Goal: Information Seeking & Learning: Learn about a topic

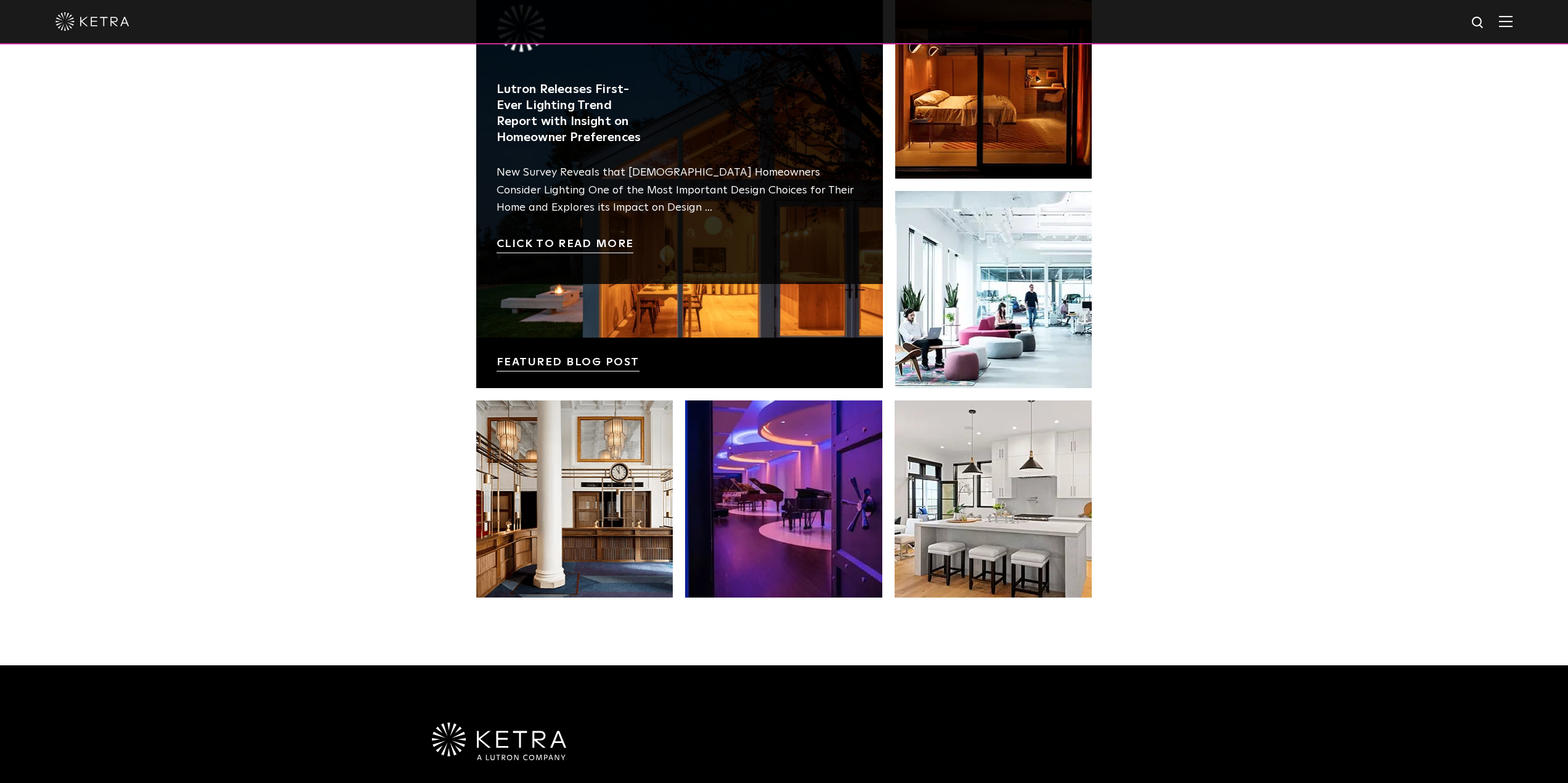
scroll to position [2341, 0]
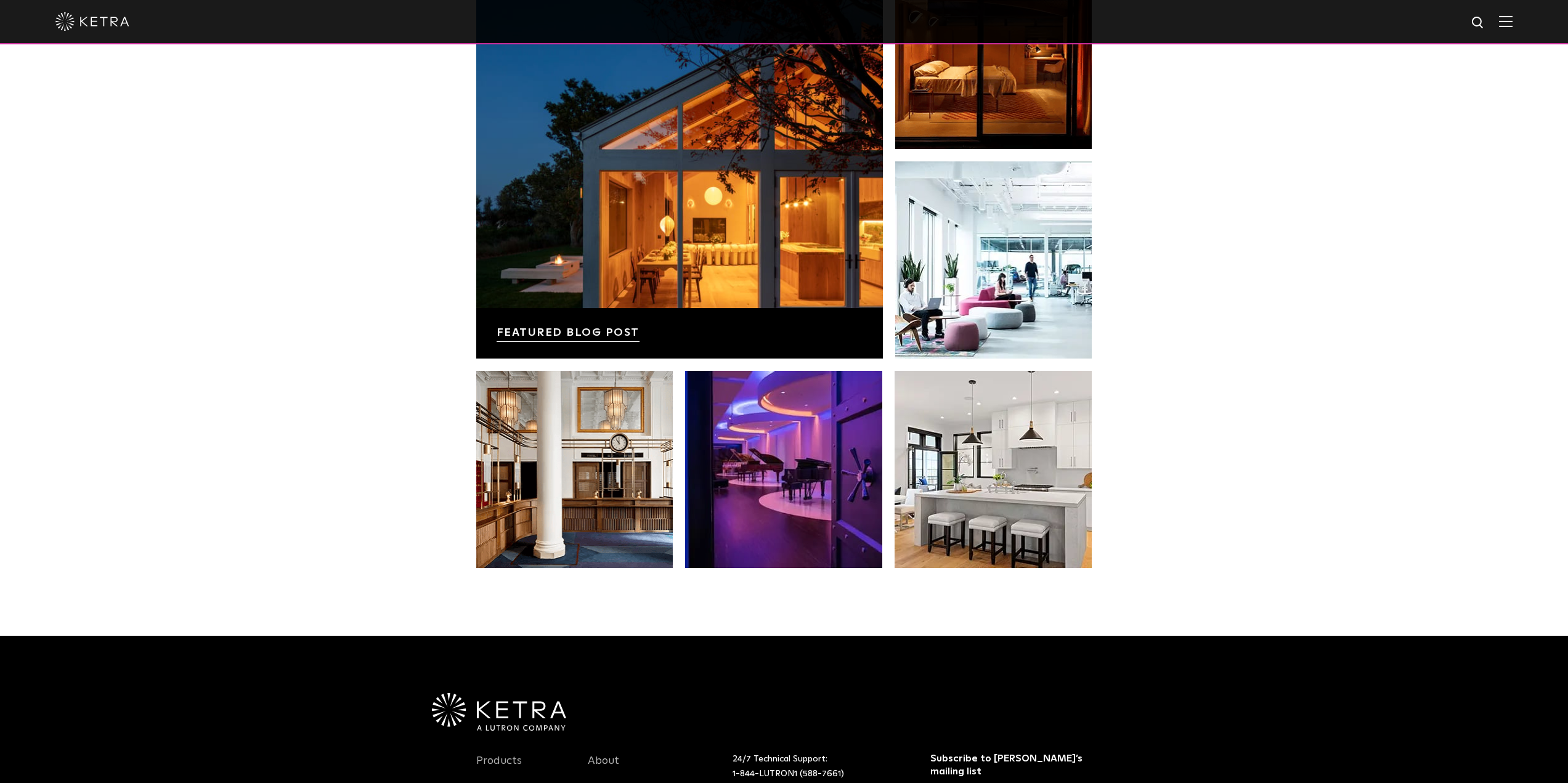
click at [1512, 22] on img at bounding box center [1505, 21] width 13 height 11
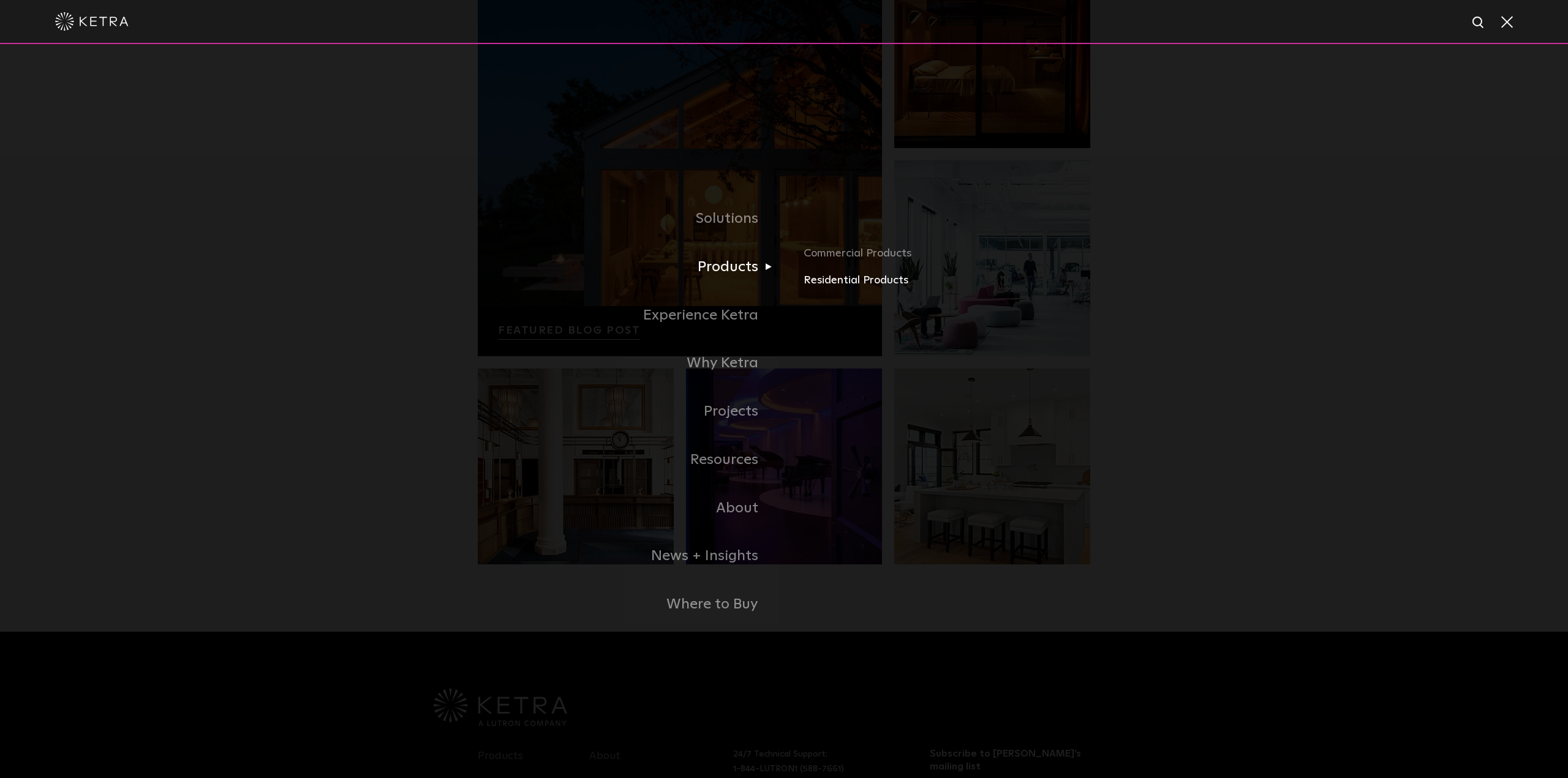
click at [866, 281] on link "Residential Products" at bounding box center [947, 281] width 287 height 17
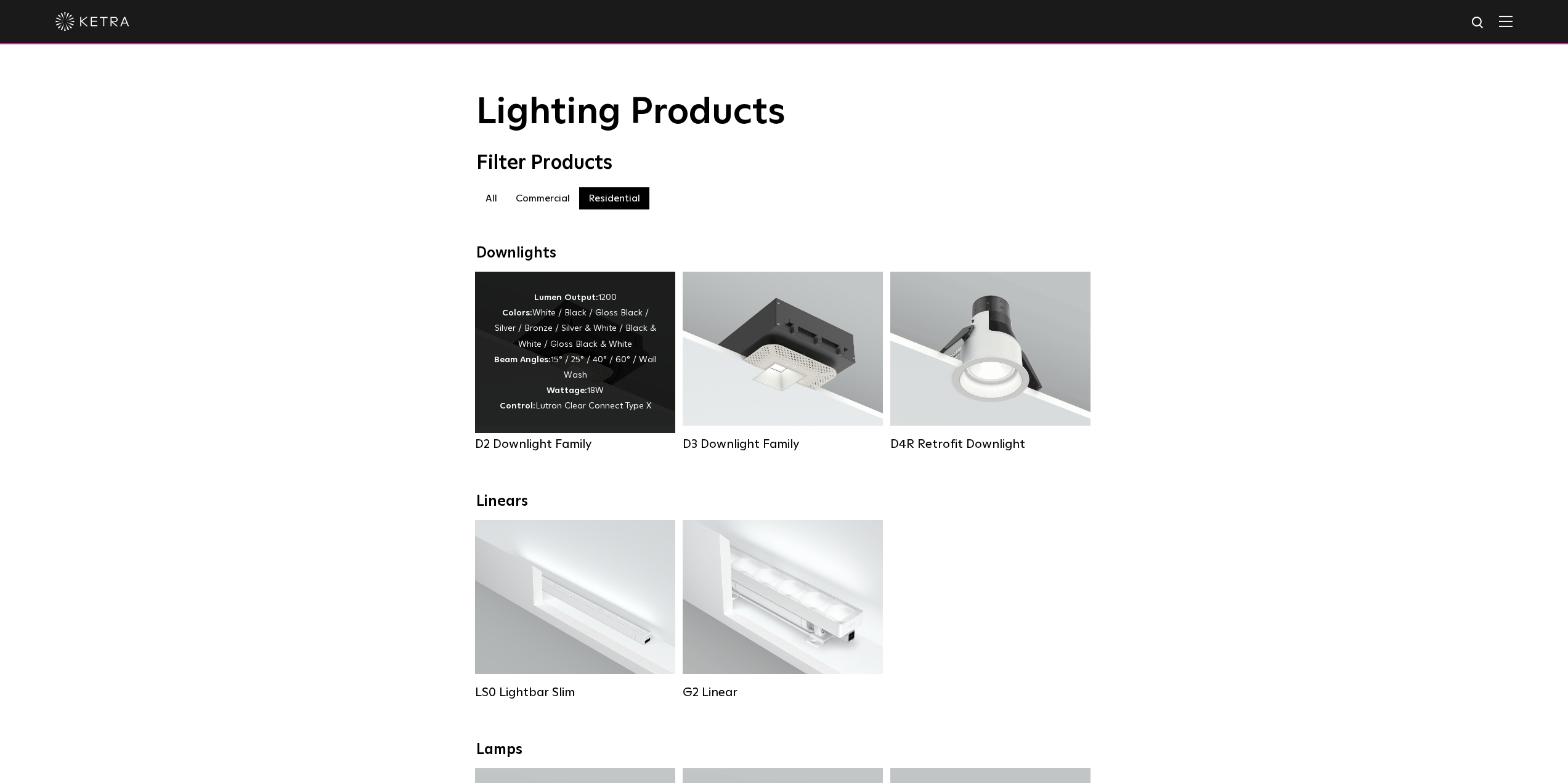
click at [580, 368] on div "Lumen Output: 1200 Colors: White / Black / Gloss Black / Silver / Bronze / Silv…" at bounding box center [575, 353] width 164 height 124
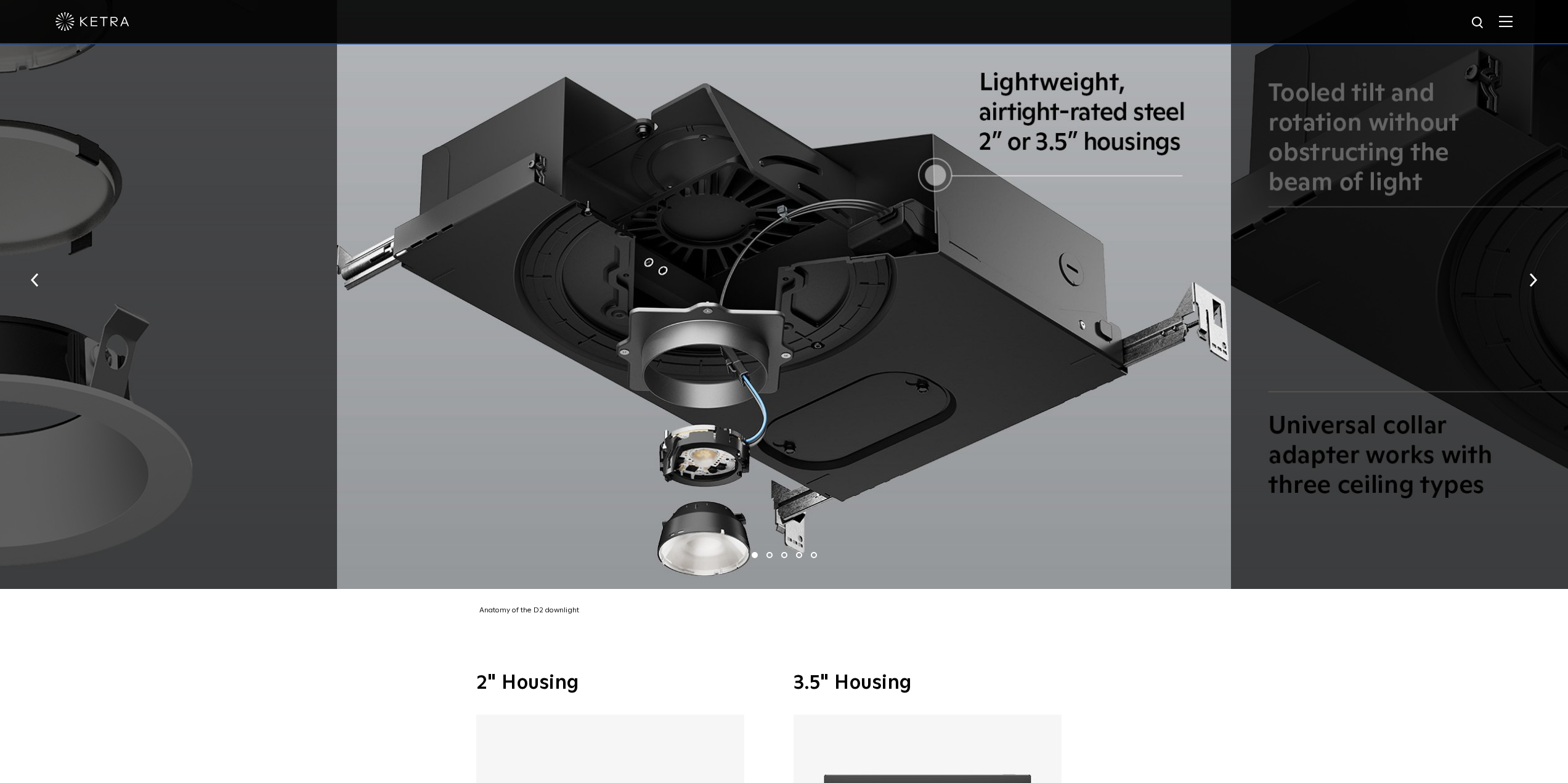
scroll to position [2835, 0]
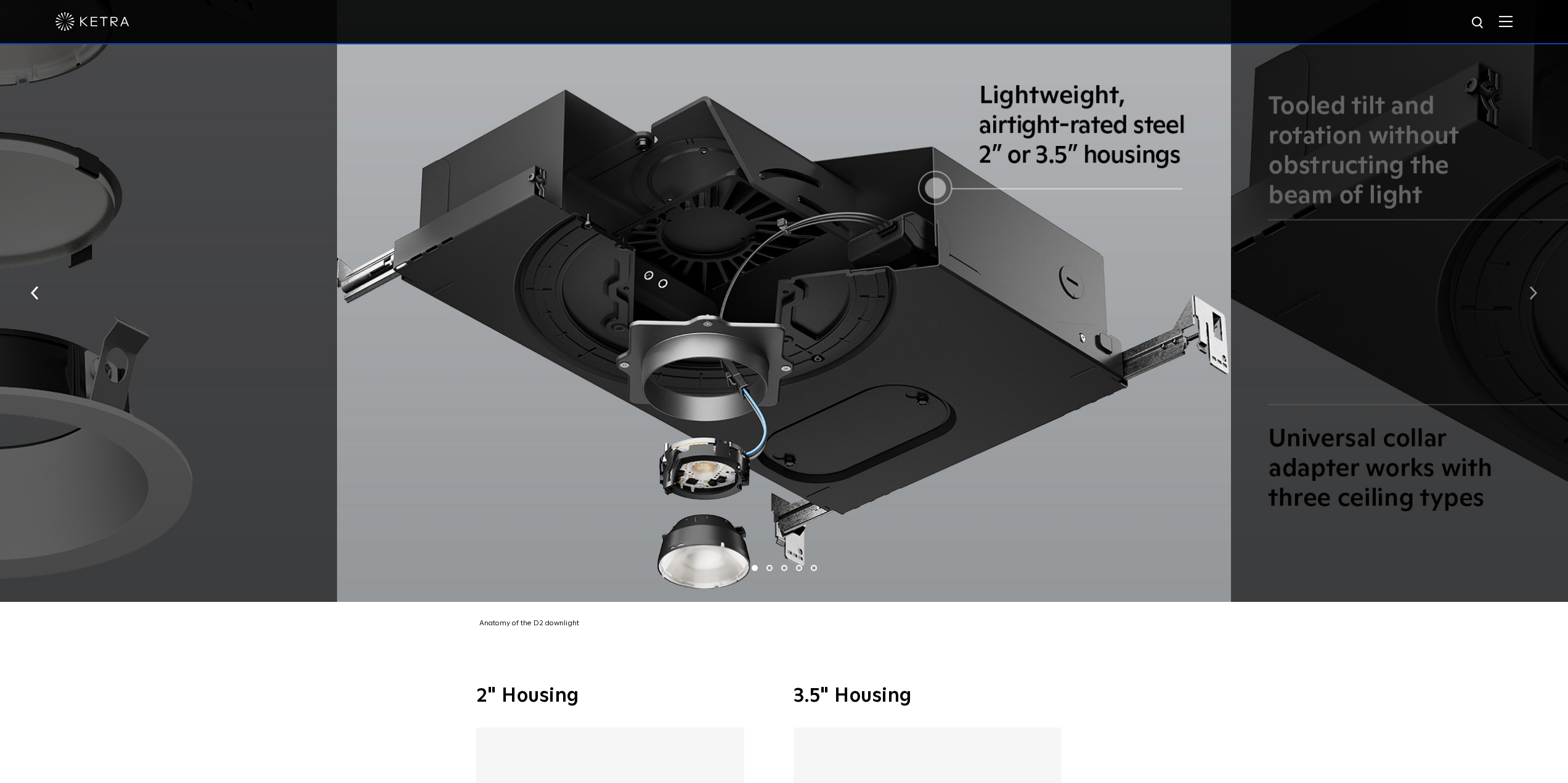
click at [1528, 283] on button "button" at bounding box center [1533, 291] width 26 height 43
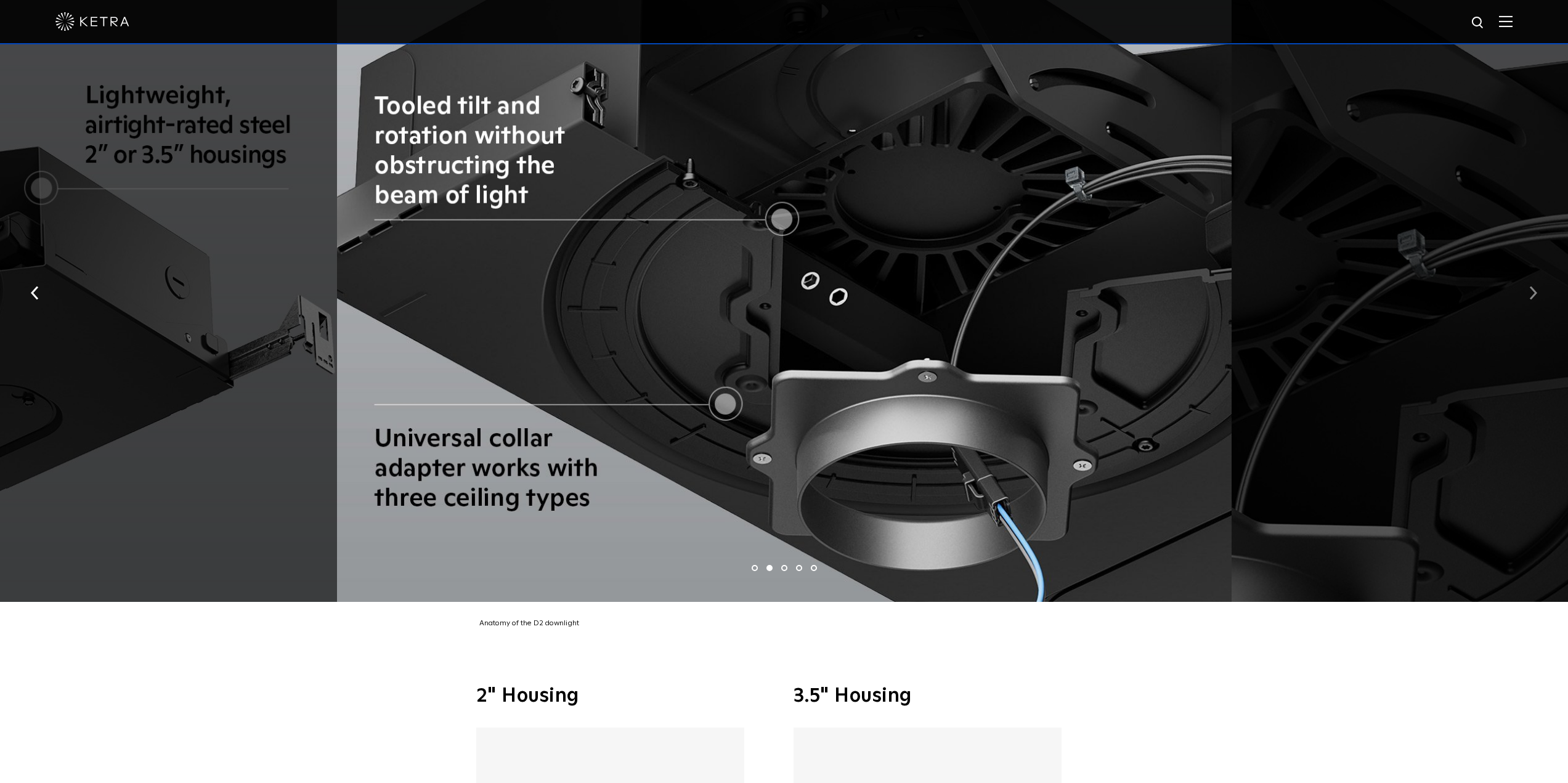
click at [1528, 283] on button "button" at bounding box center [1533, 291] width 26 height 43
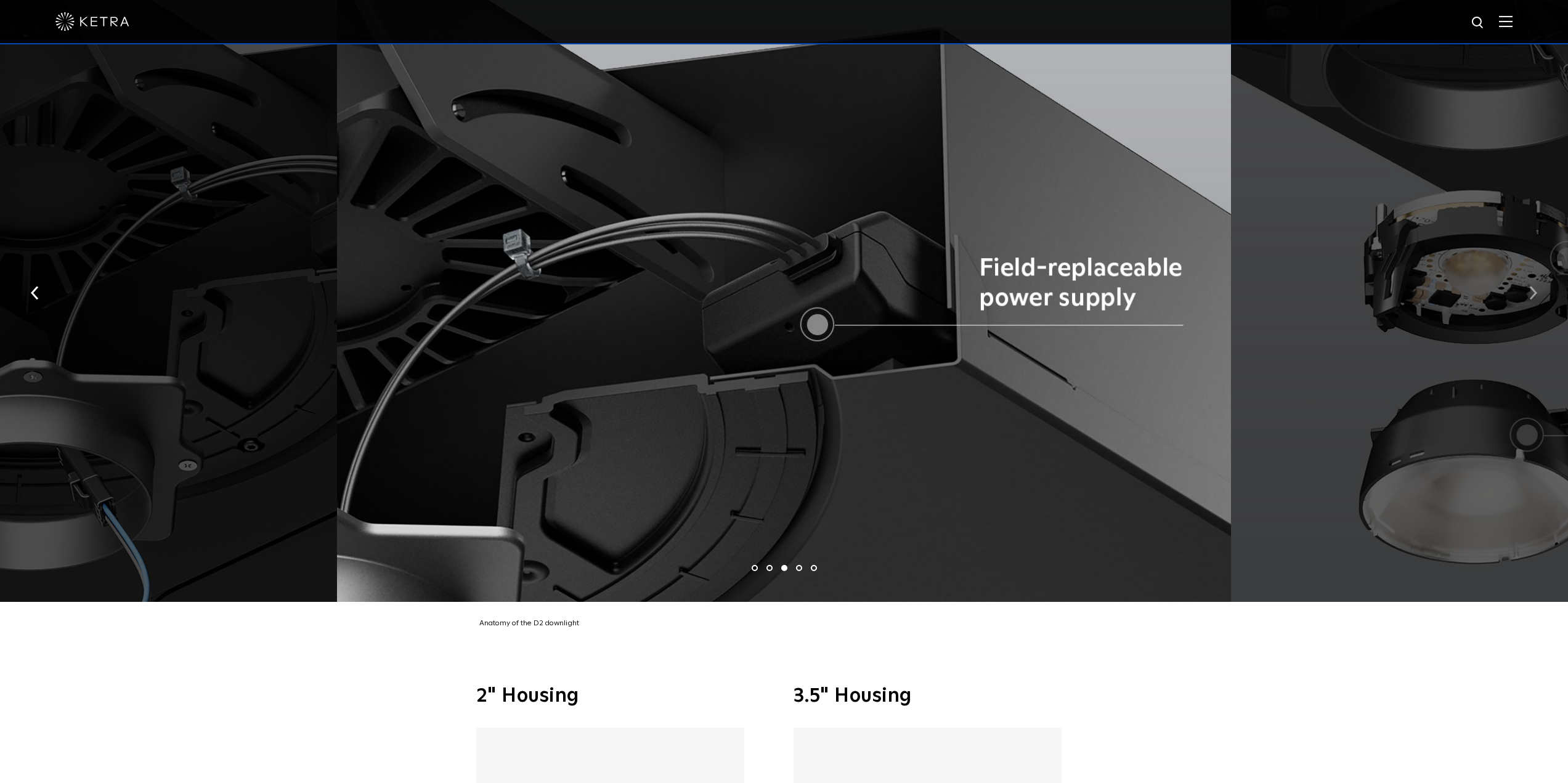
click at [1528, 283] on button "button" at bounding box center [1533, 291] width 26 height 43
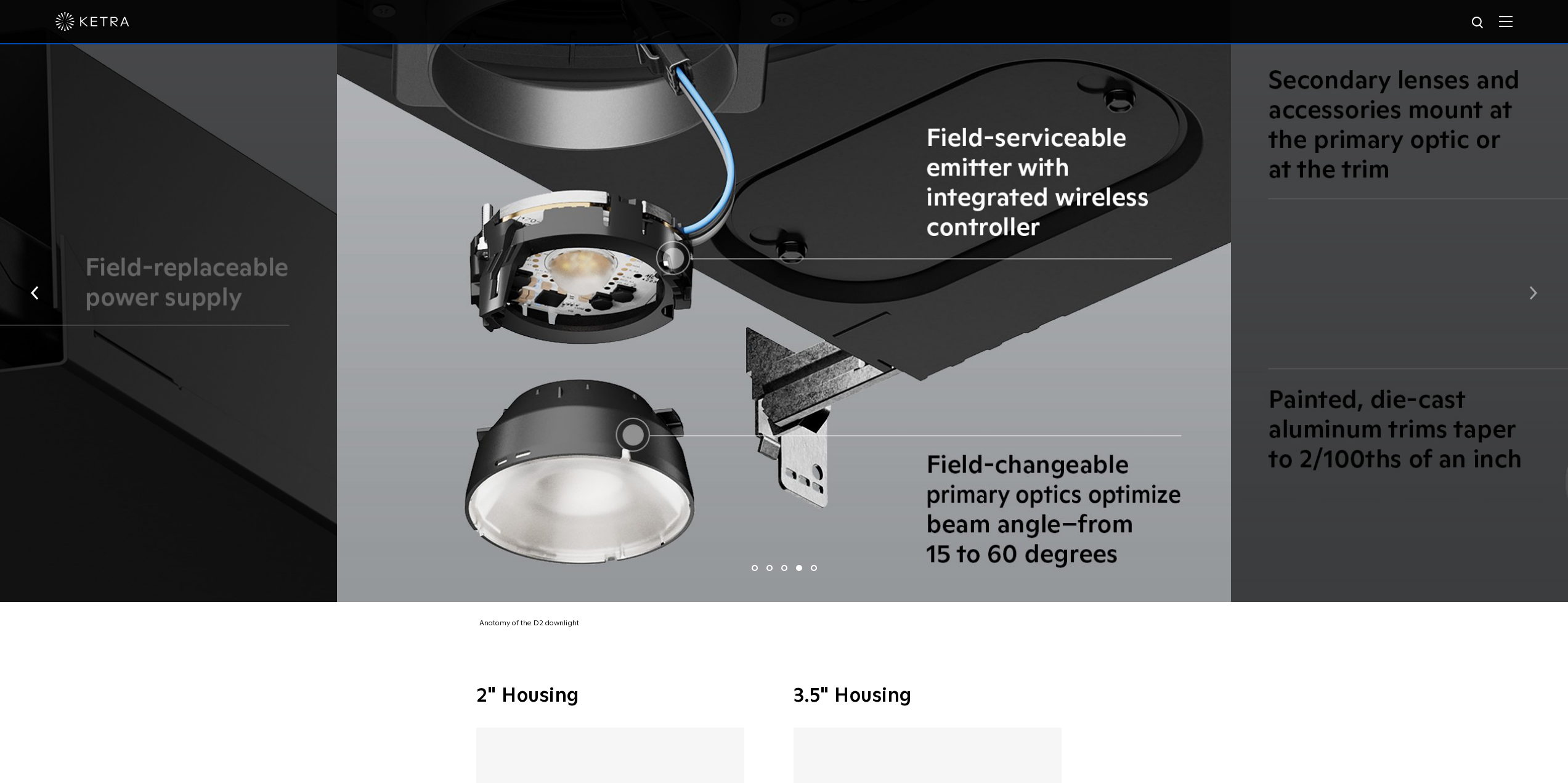
click at [1528, 283] on button "button" at bounding box center [1533, 291] width 26 height 43
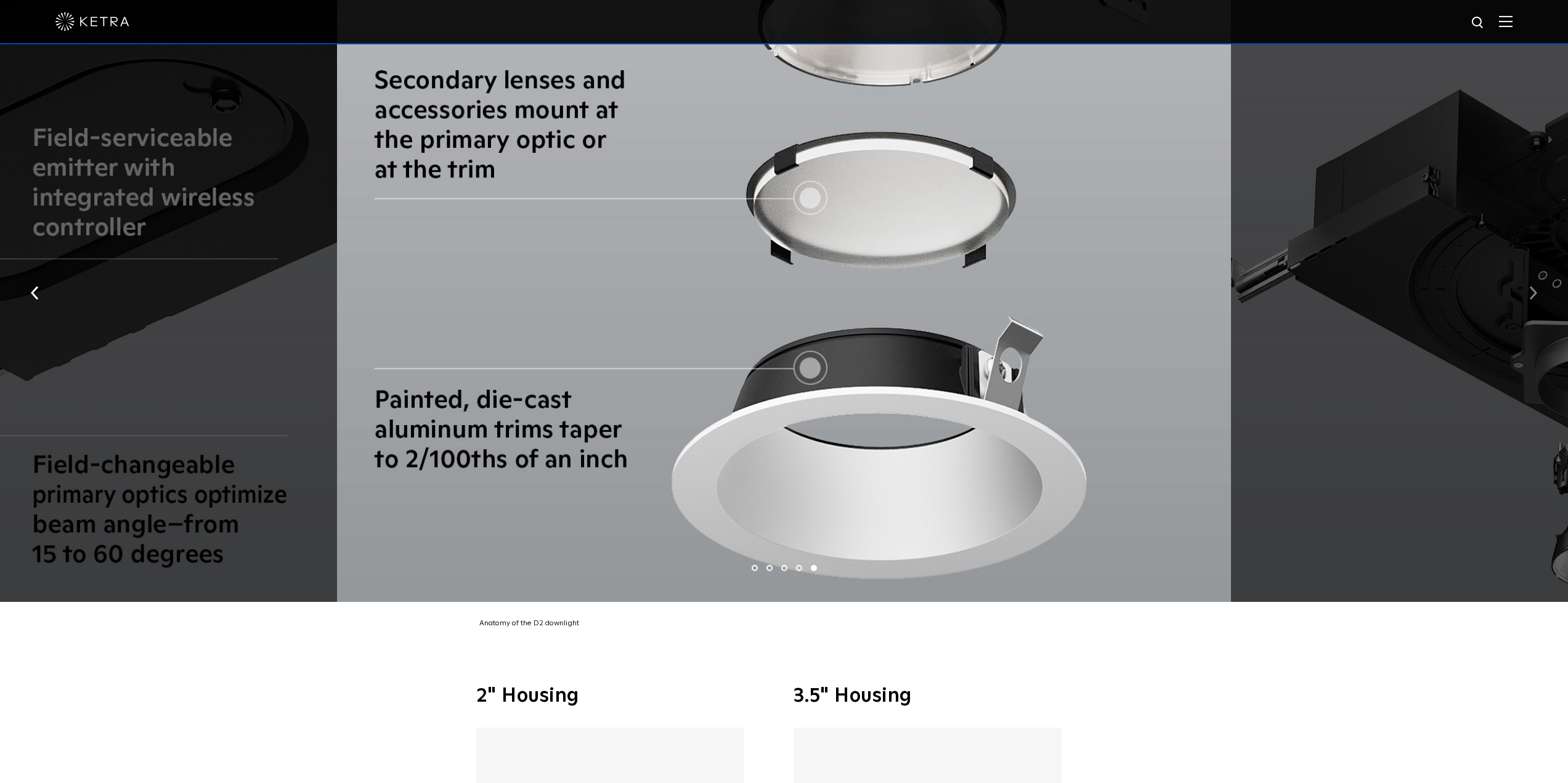
click at [1528, 283] on button "button" at bounding box center [1533, 291] width 26 height 43
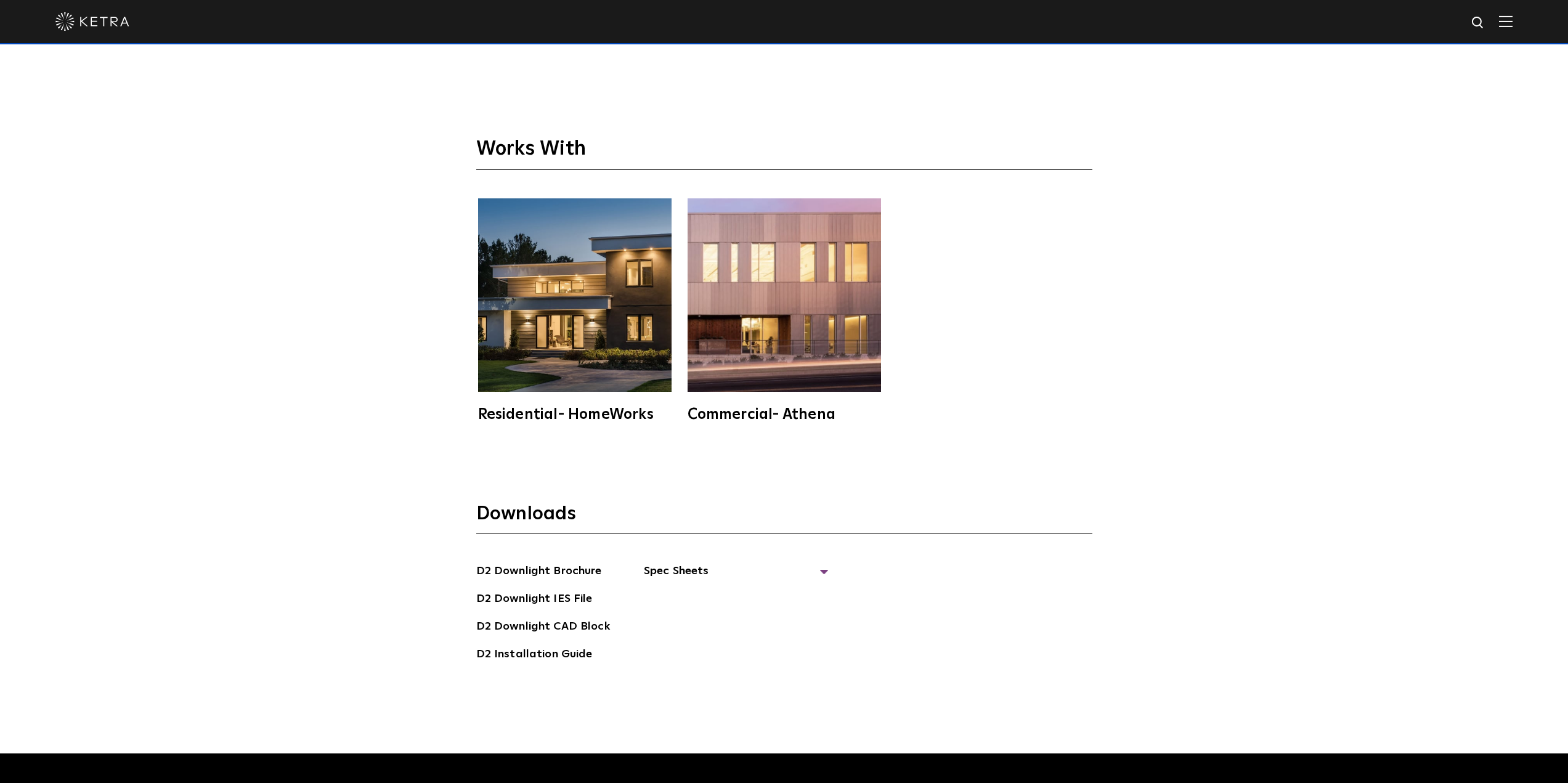
scroll to position [3882, 0]
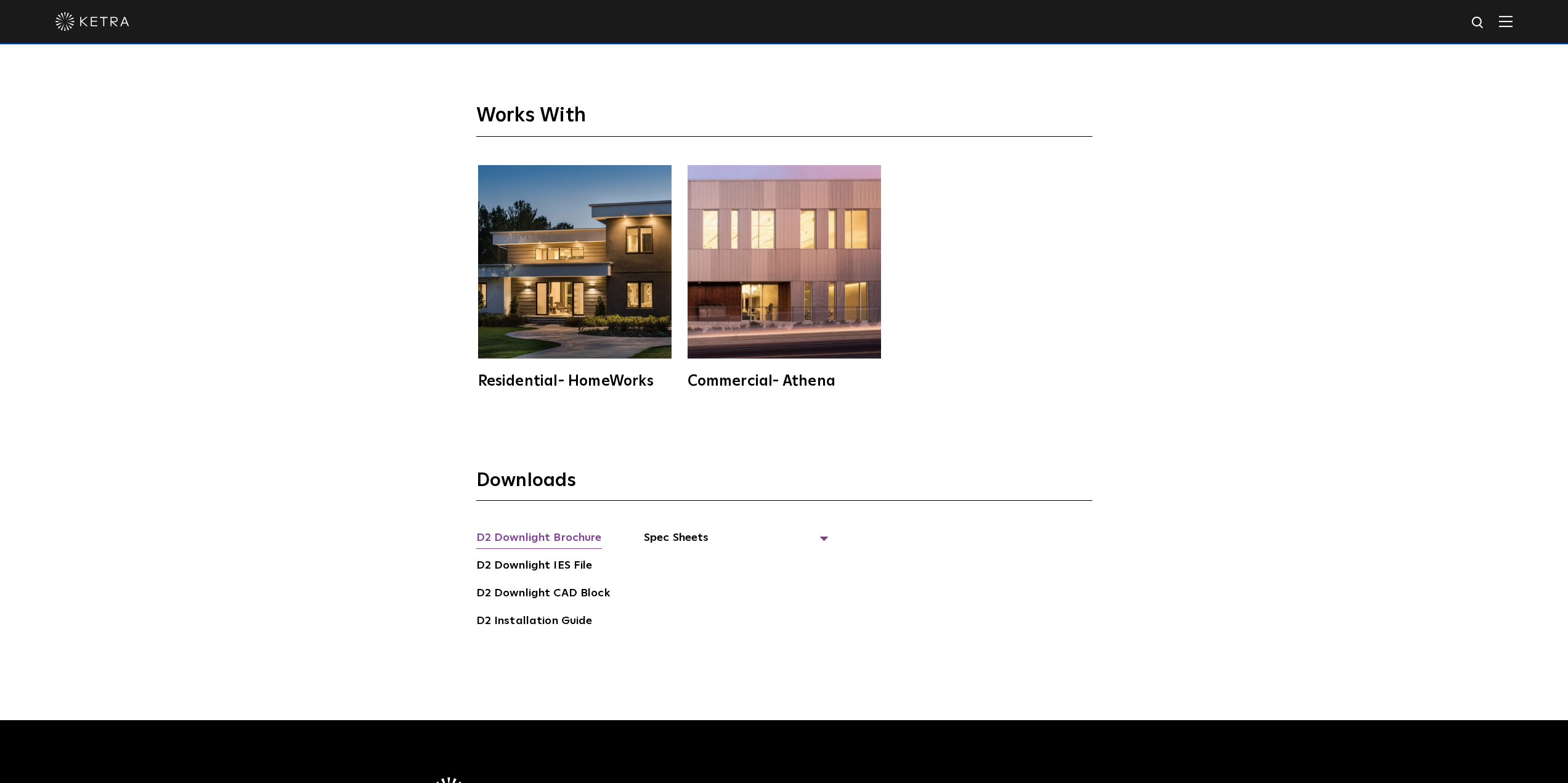
click at [551, 529] on link "D2 Downlight Brochure" at bounding box center [539, 539] width 126 height 20
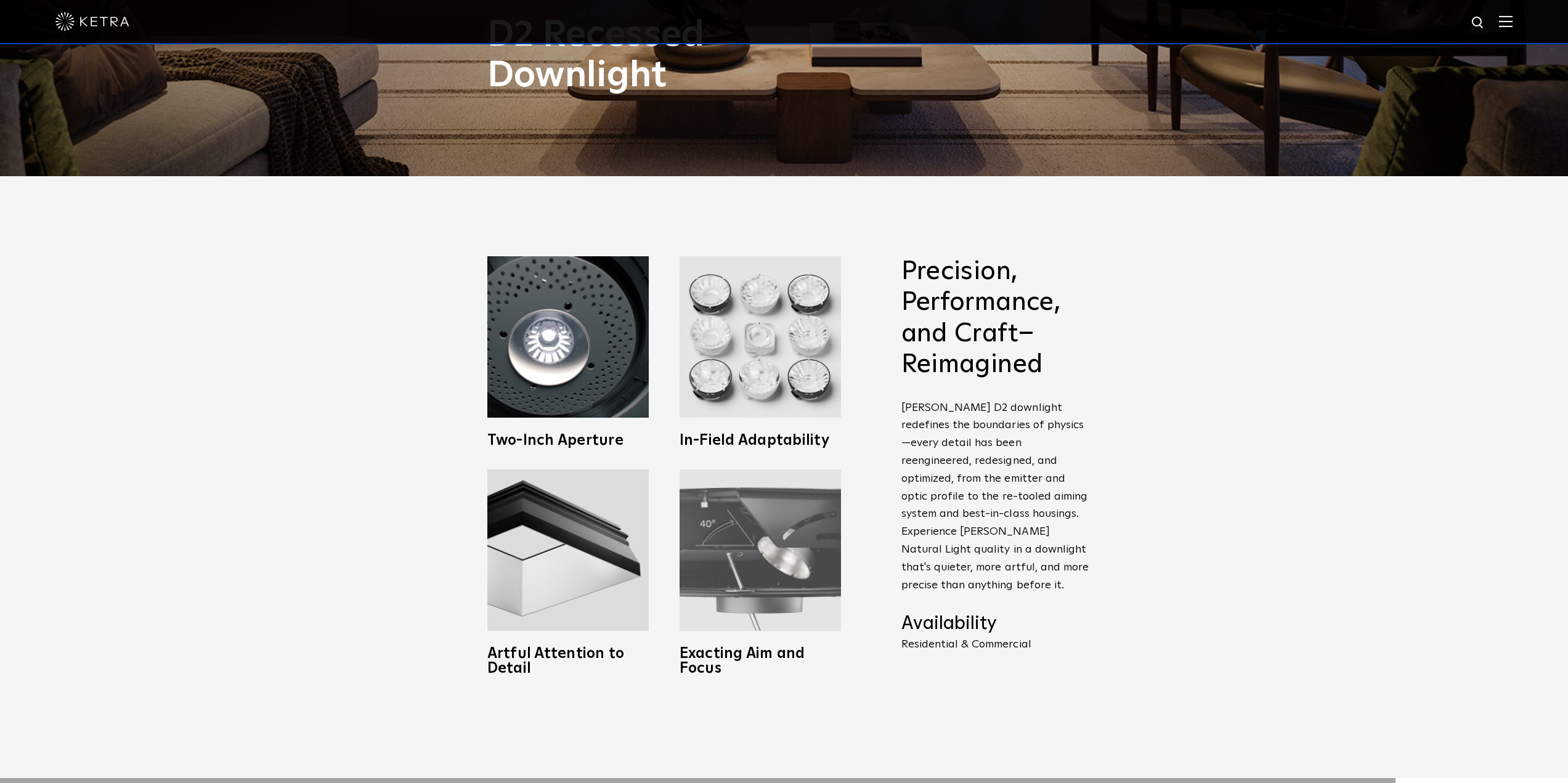
scroll to position [616, 0]
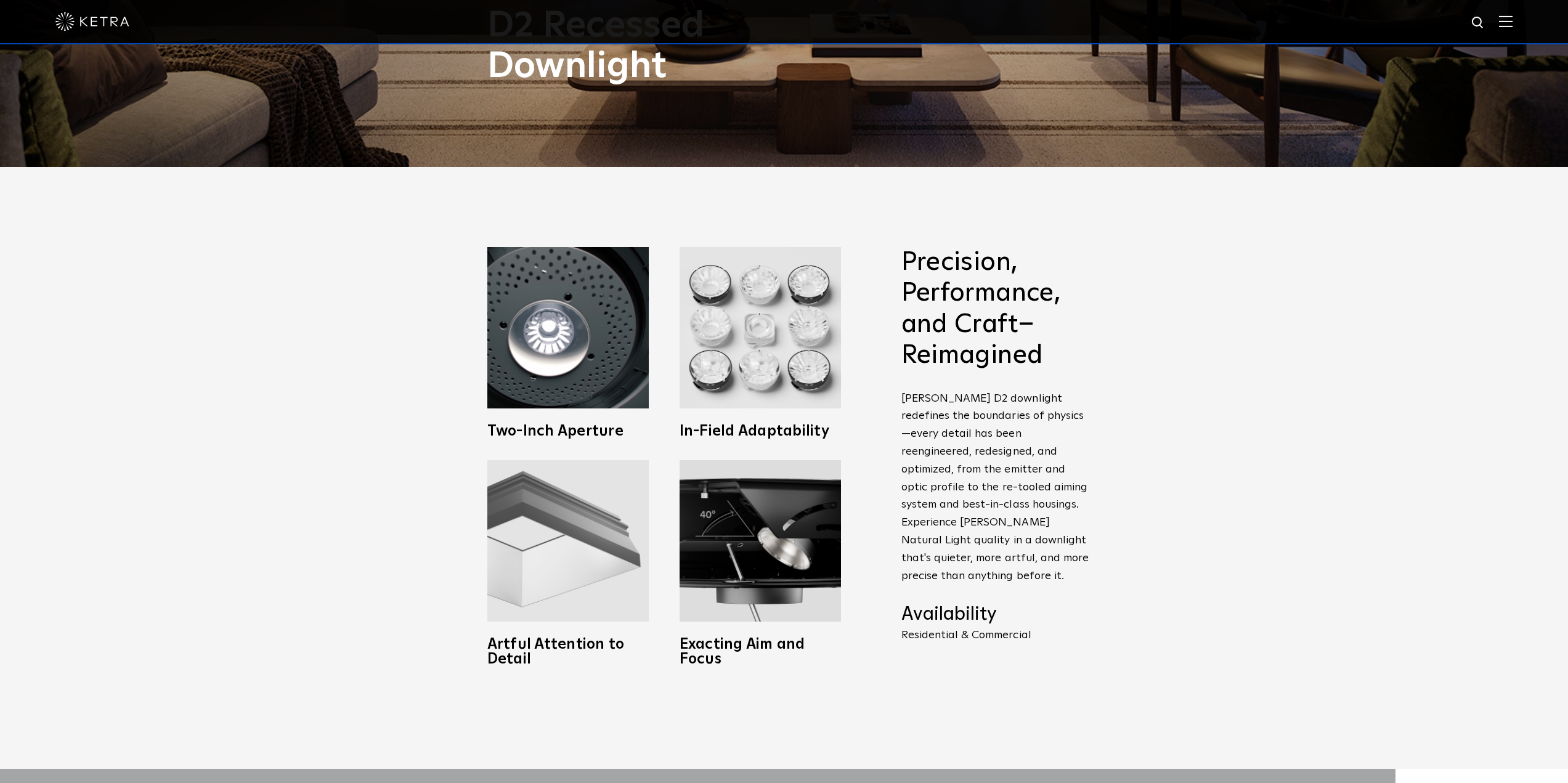
click at [605, 564] on img at bounding box center [568, 541] width 162 height 162
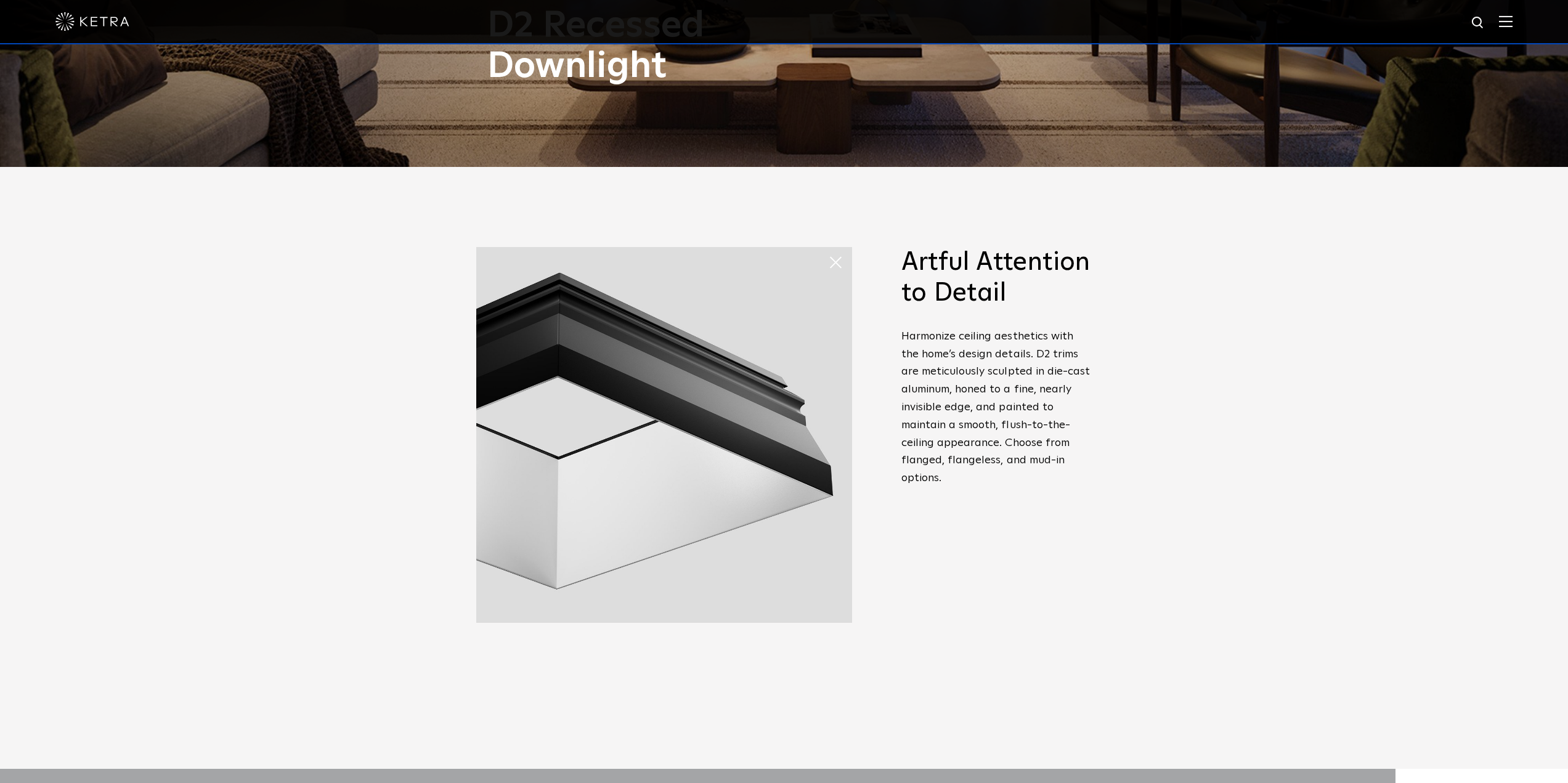
click at [1223, 542] on div "Precision, Performance, and Craft–Reimagined [PERSON_NAME] D2 downlight redefin…" at bounding box center [784, 468] width 1568 height 602
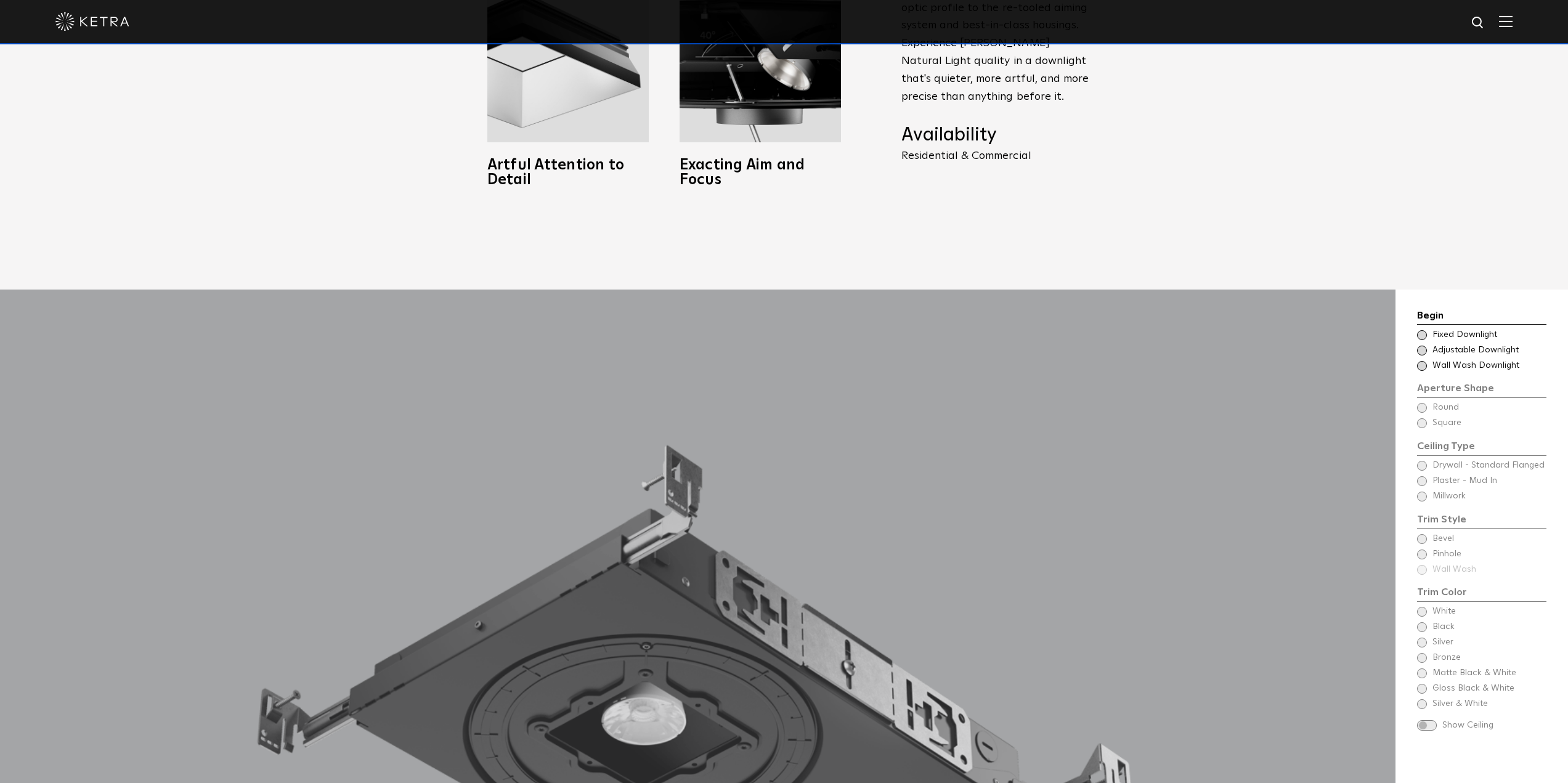
scroll to position [1171, 0]
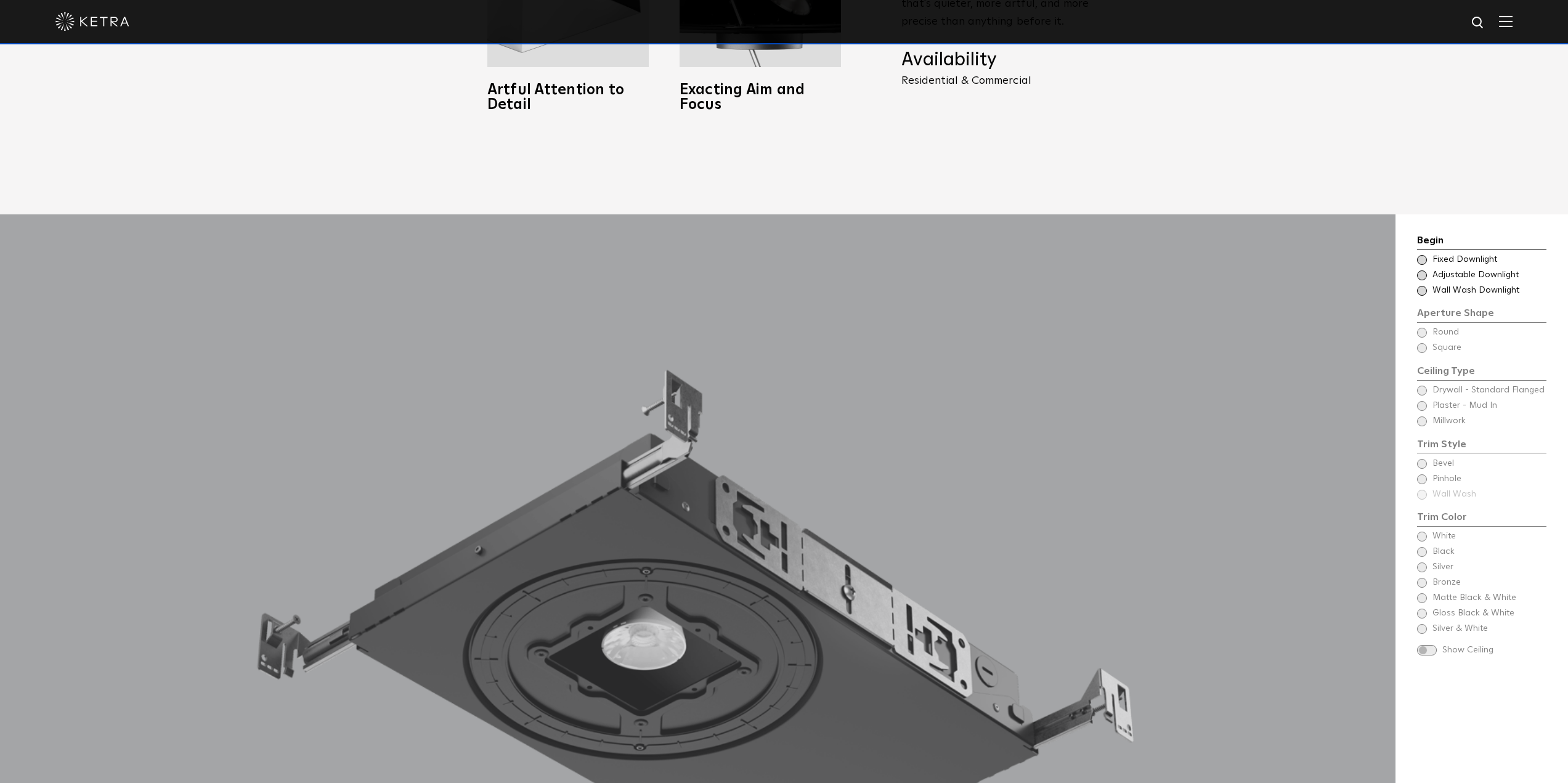
click at [1422, 255] on span at bounding box center [1421, 260] width 10 height 10
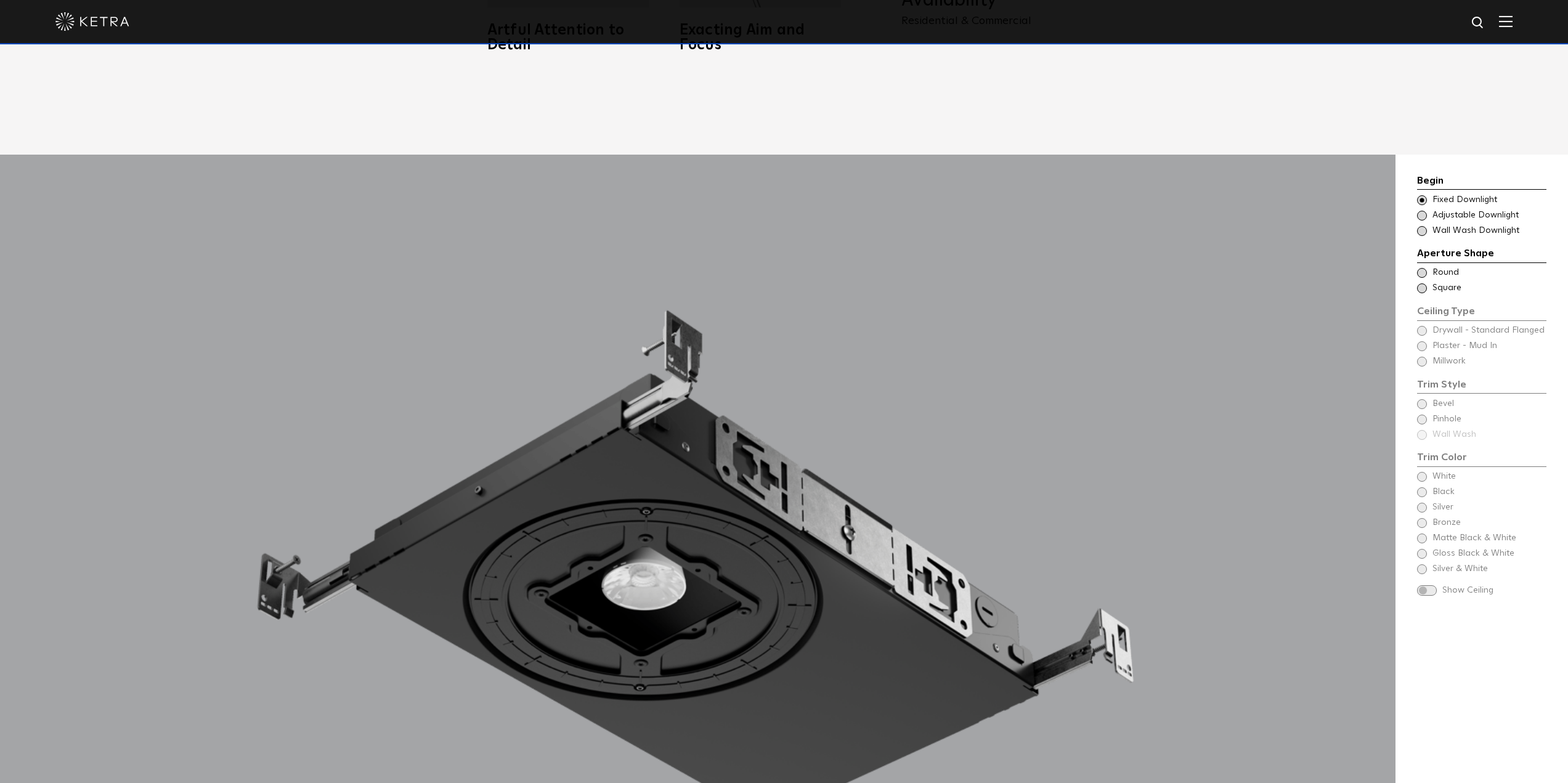
scroll to position [1233, 0]
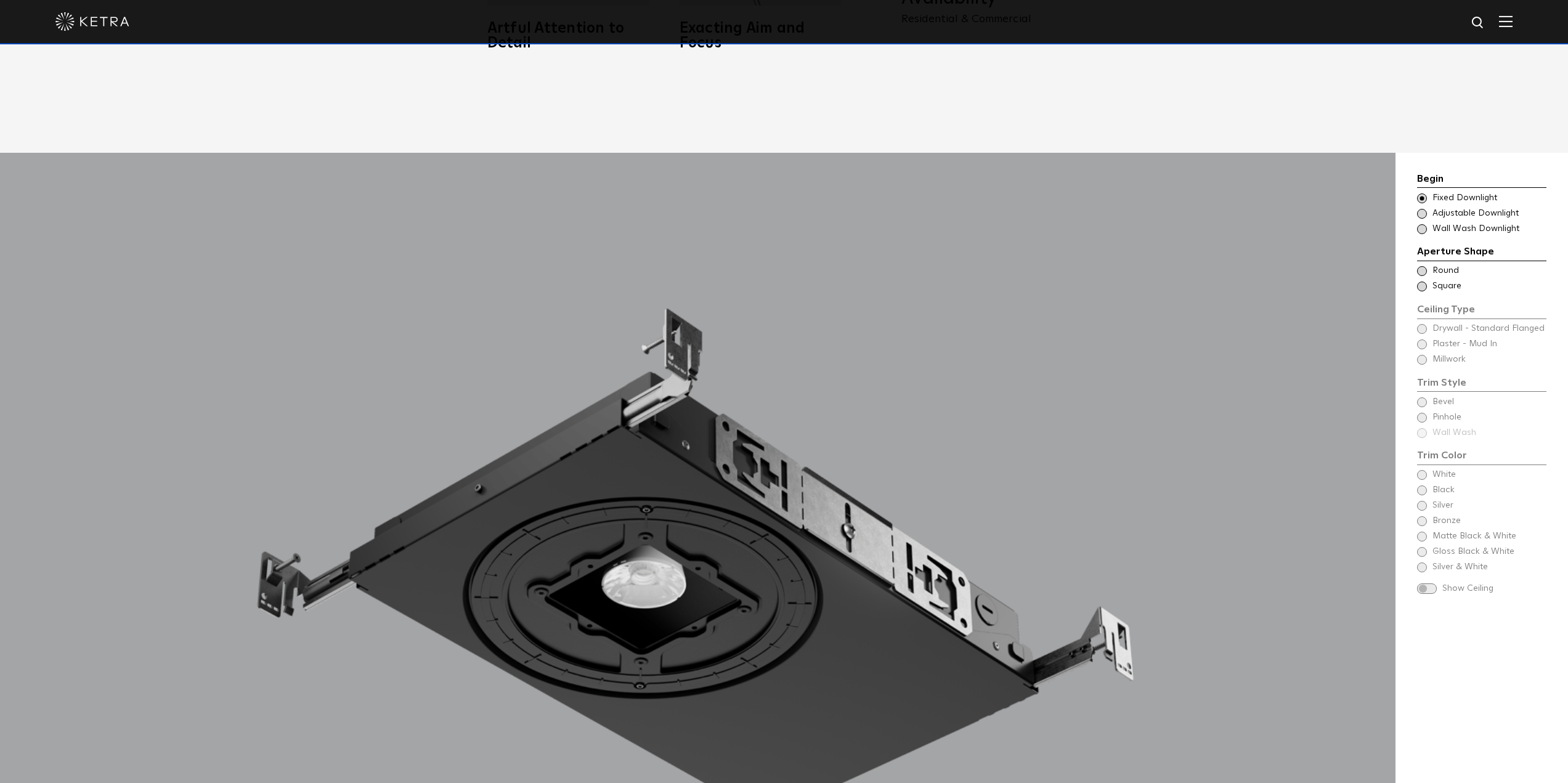
click at [1424, 266] on span at bounding box center [1421, 270] width 10 height 10
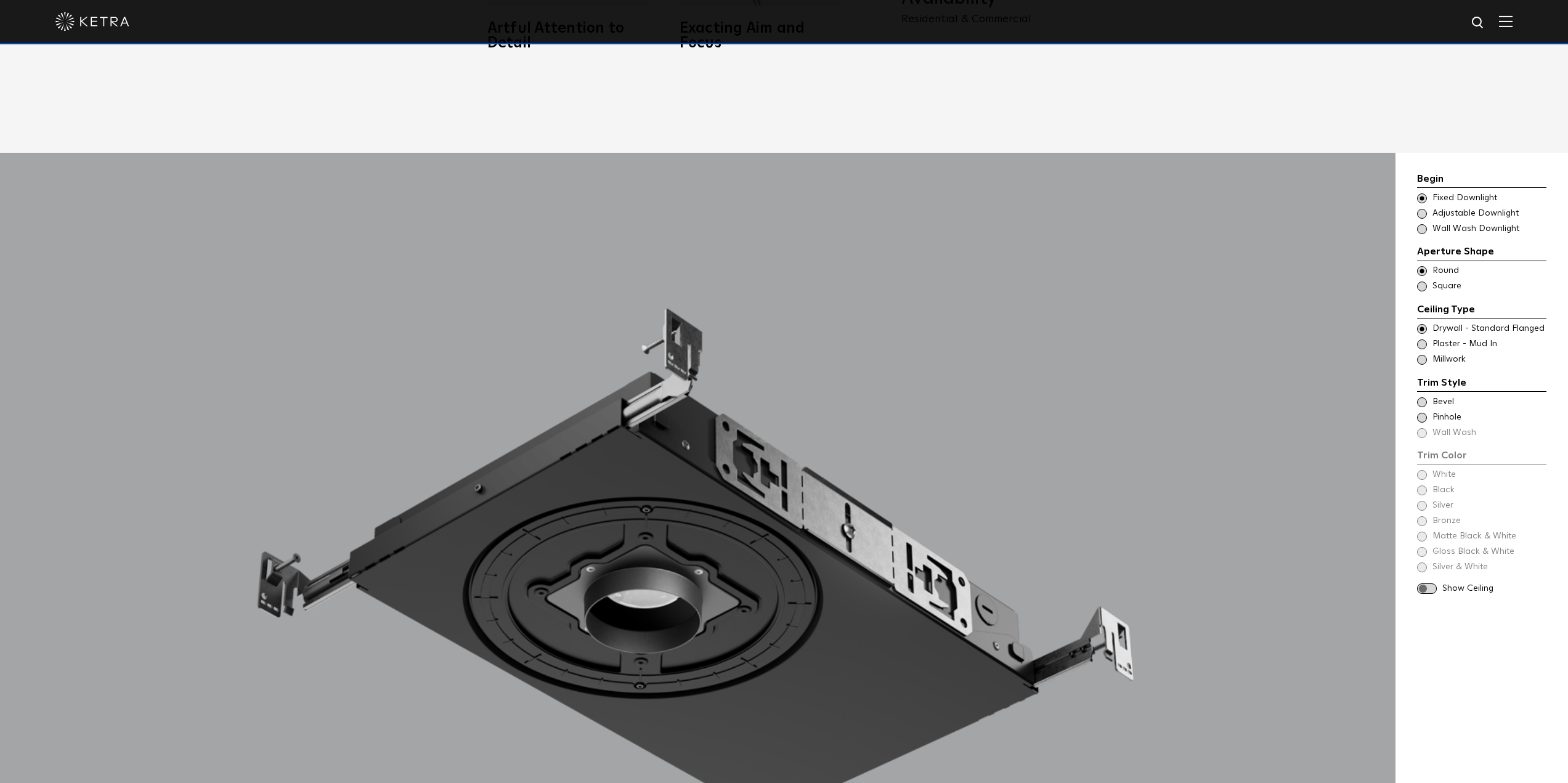
click at [1418, 397] on span at bounding box center [1421, 402] width 10 height 10
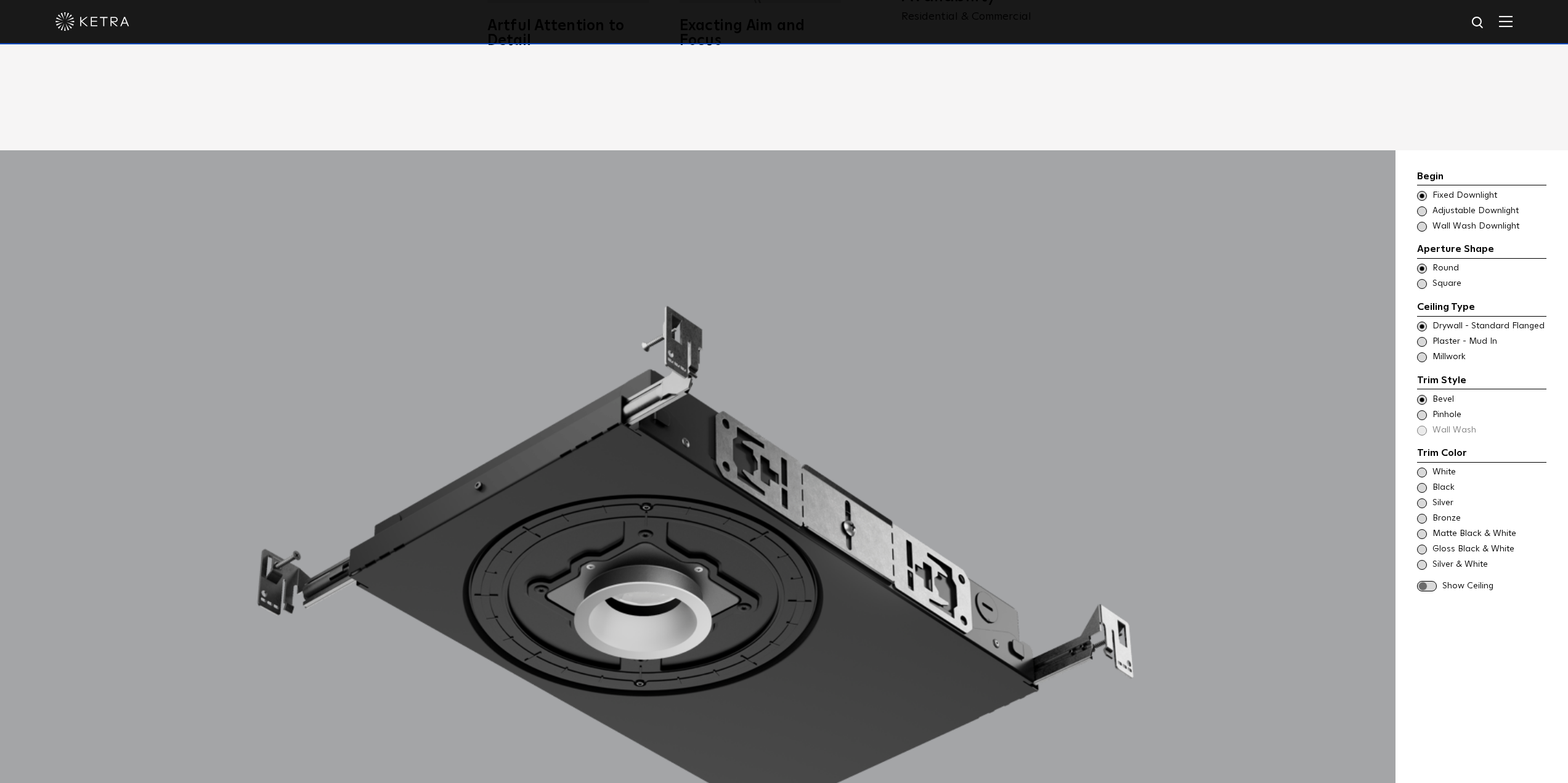
scroll to position [1294, 0]
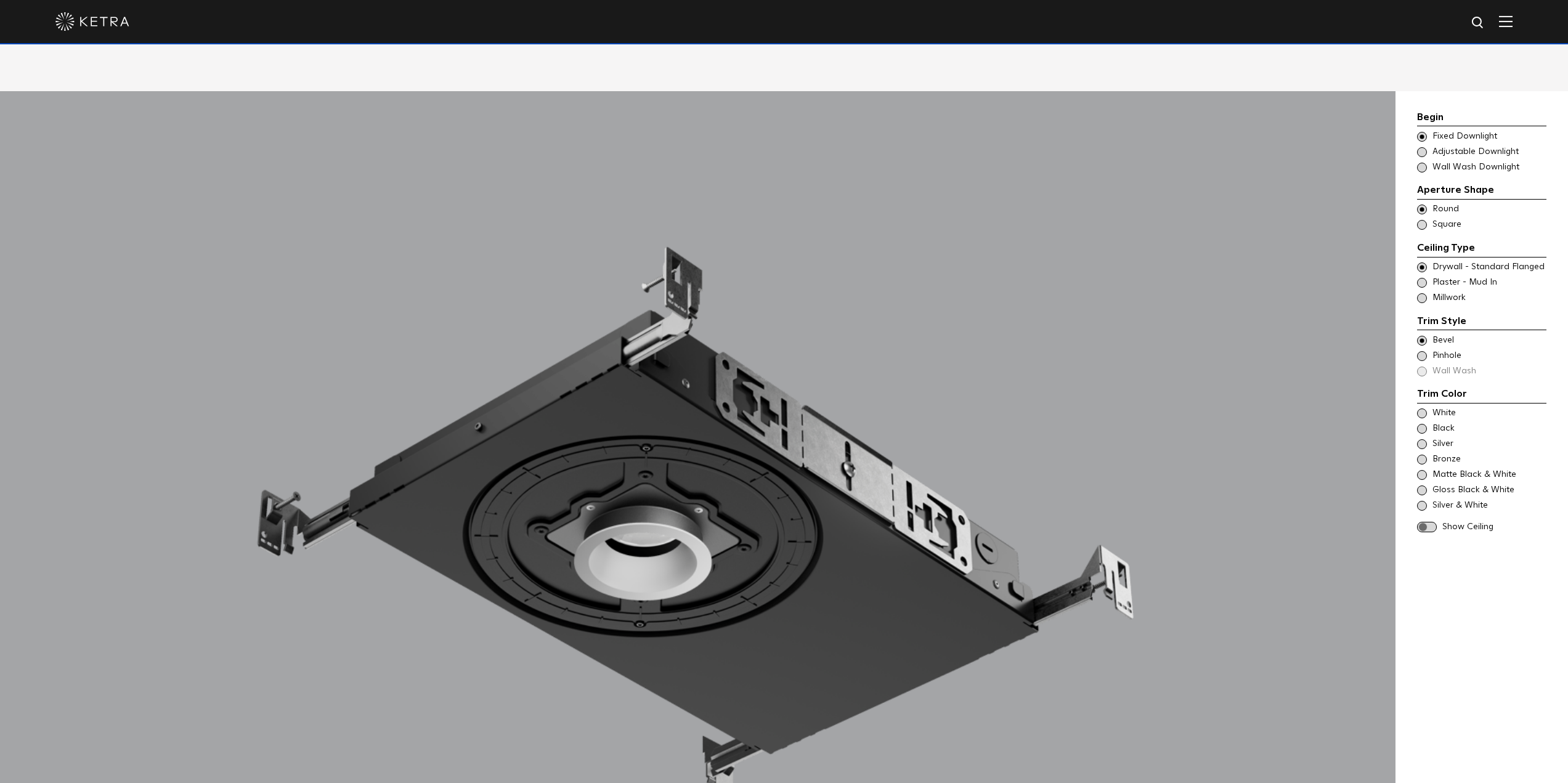
click at [1421, 424] on span at bounding box center [1421, 429] width 10 height 10
click at [675, 516] on div at bounding box center [698, 546] width 1232 height 910
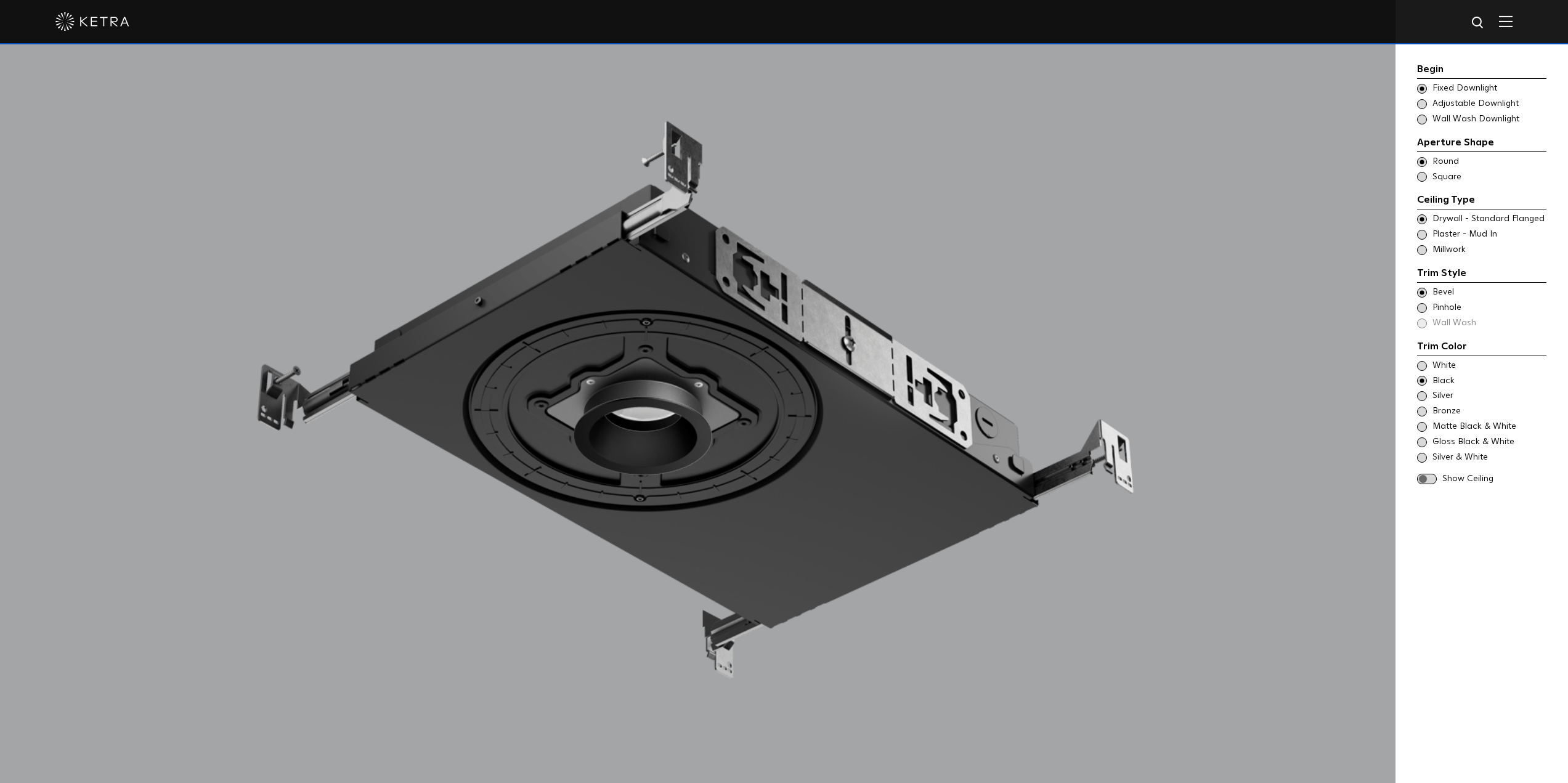
scroll to position [1417, 0]
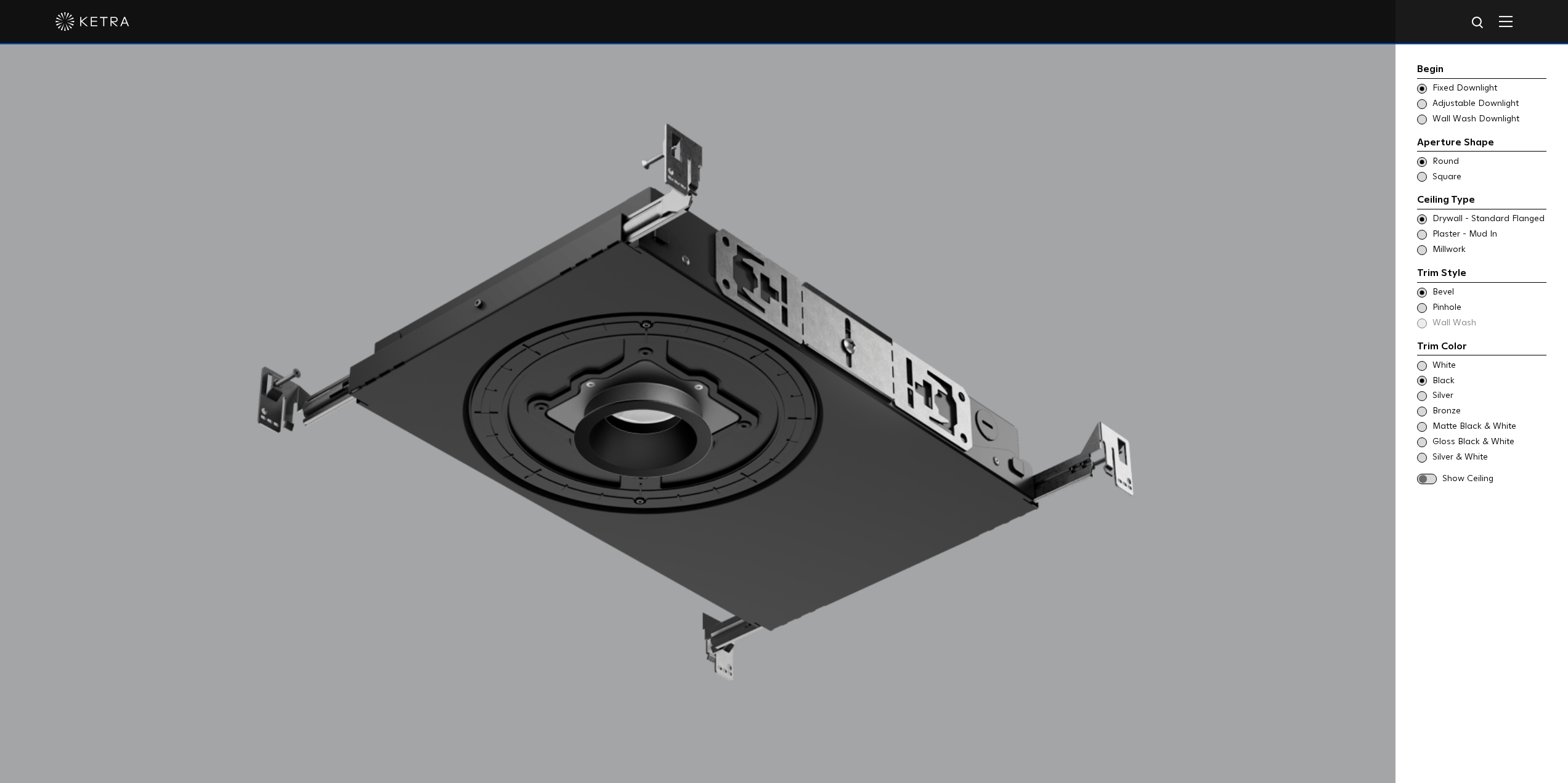
click at [1421, 233] on span at bounding box center [1421, 234] width 10 height 10
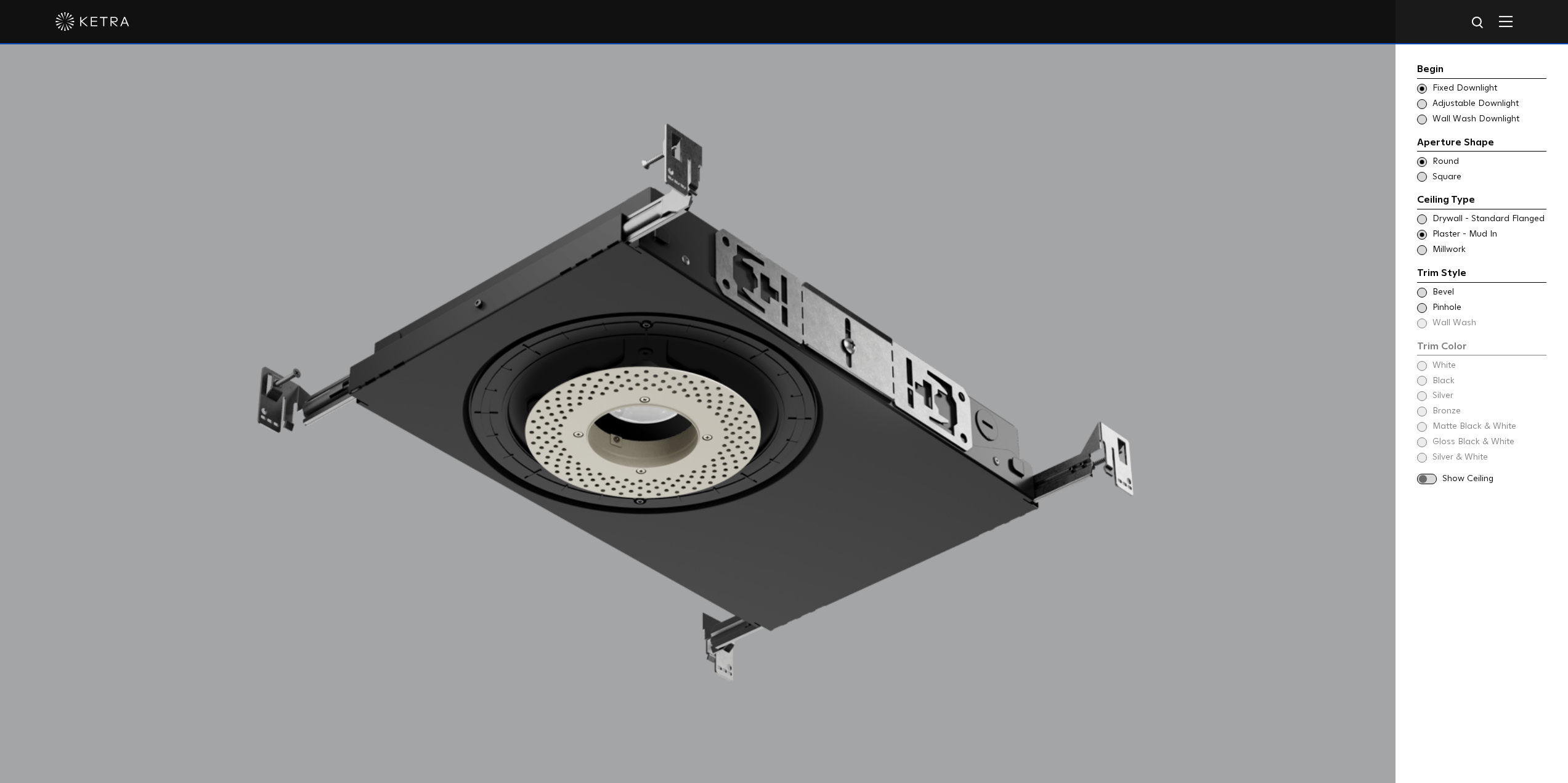
click at [1422, 248] on span at bounding box center [1421, 249] width 10 height 10
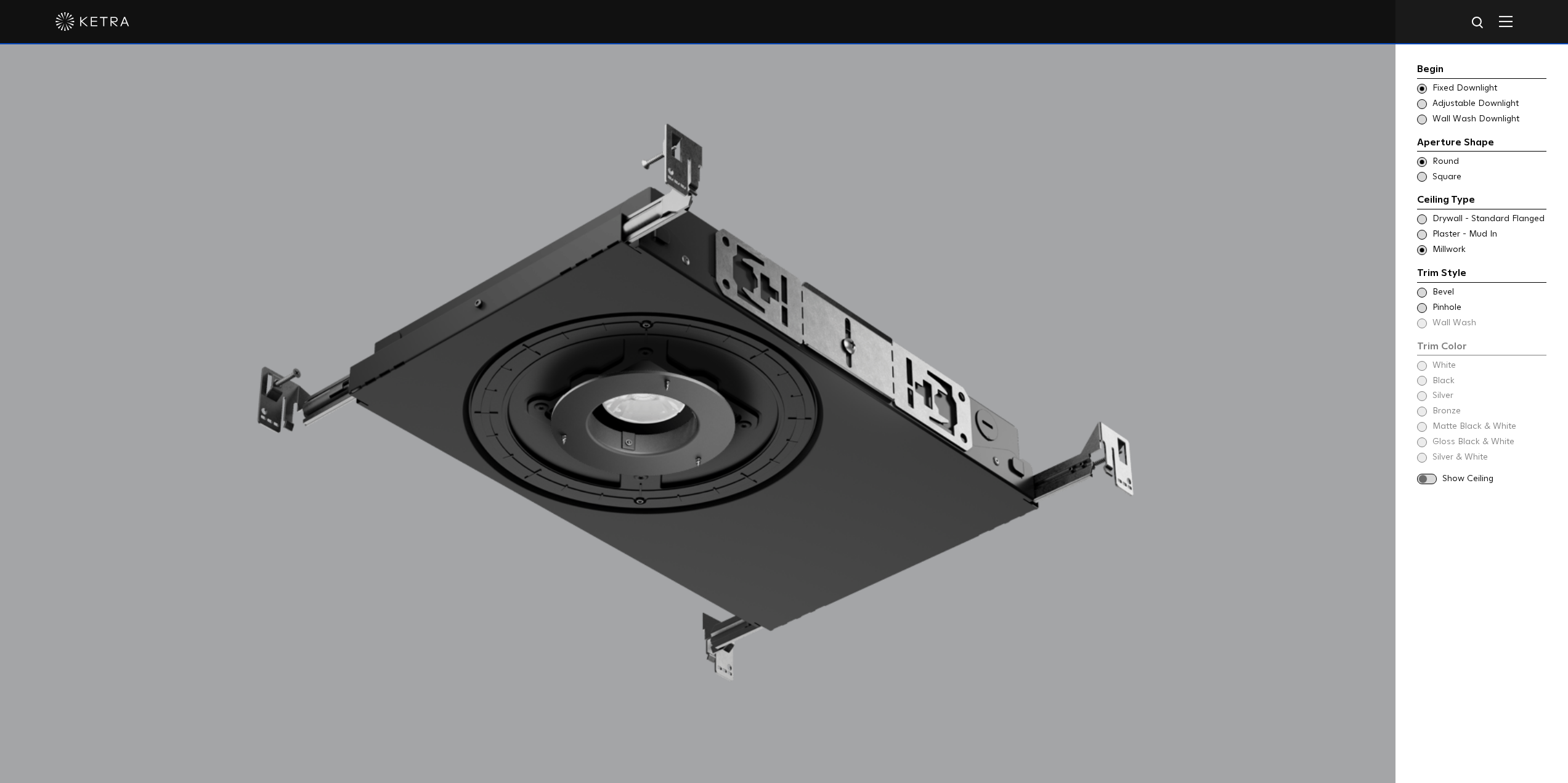
click at [1424, 218] on span at bounding box center [1421, 219] width 10 height 10
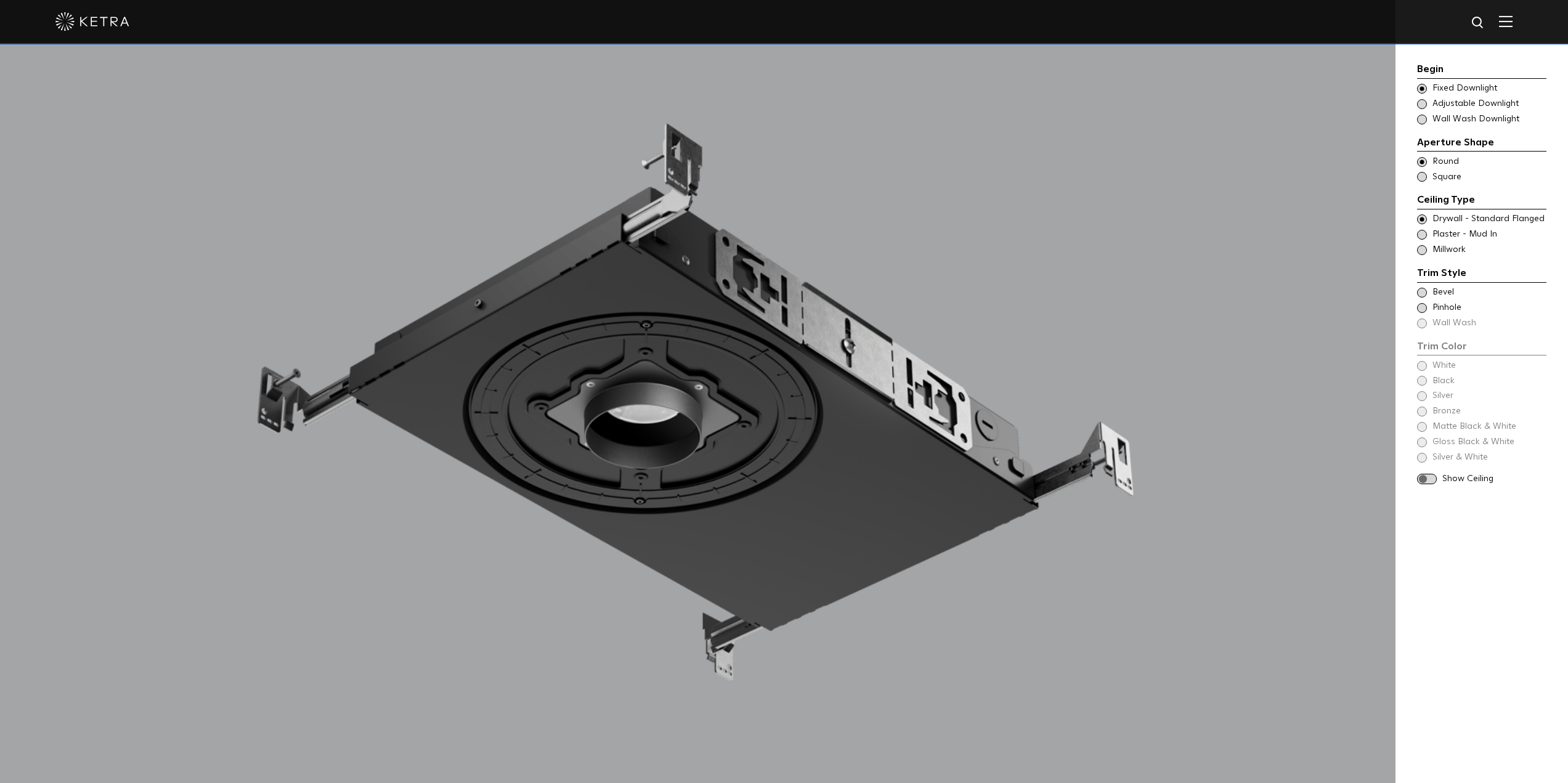
click at [1424, 476] on span at bounding box center [1426, 479] width 20 height 10
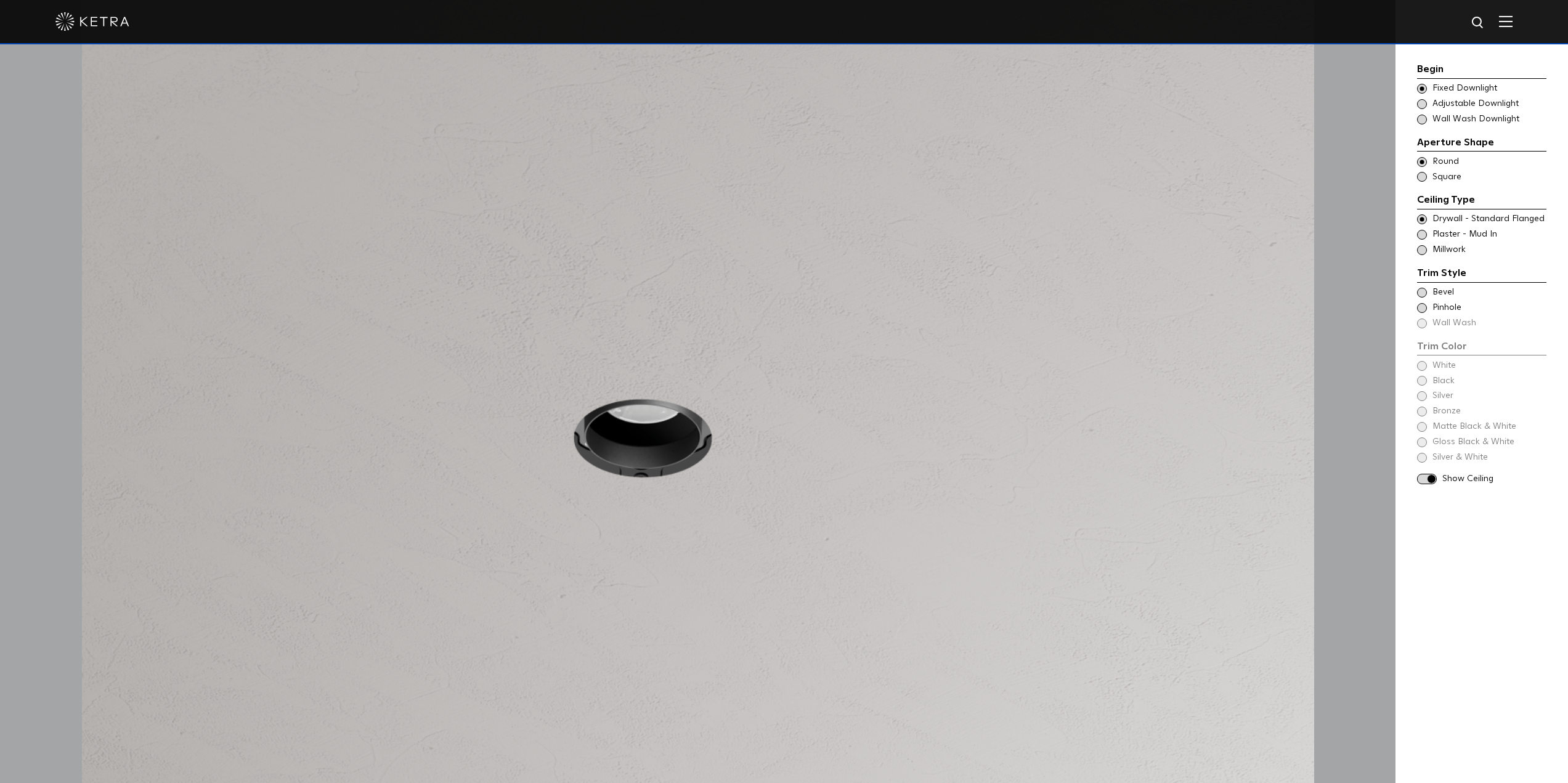
click at [1422, 290] on span at bounding box center [1421, 292] width 10 height 10
click at [1421, 102] on span at bounding box center [1421, 103] width 10 height 10
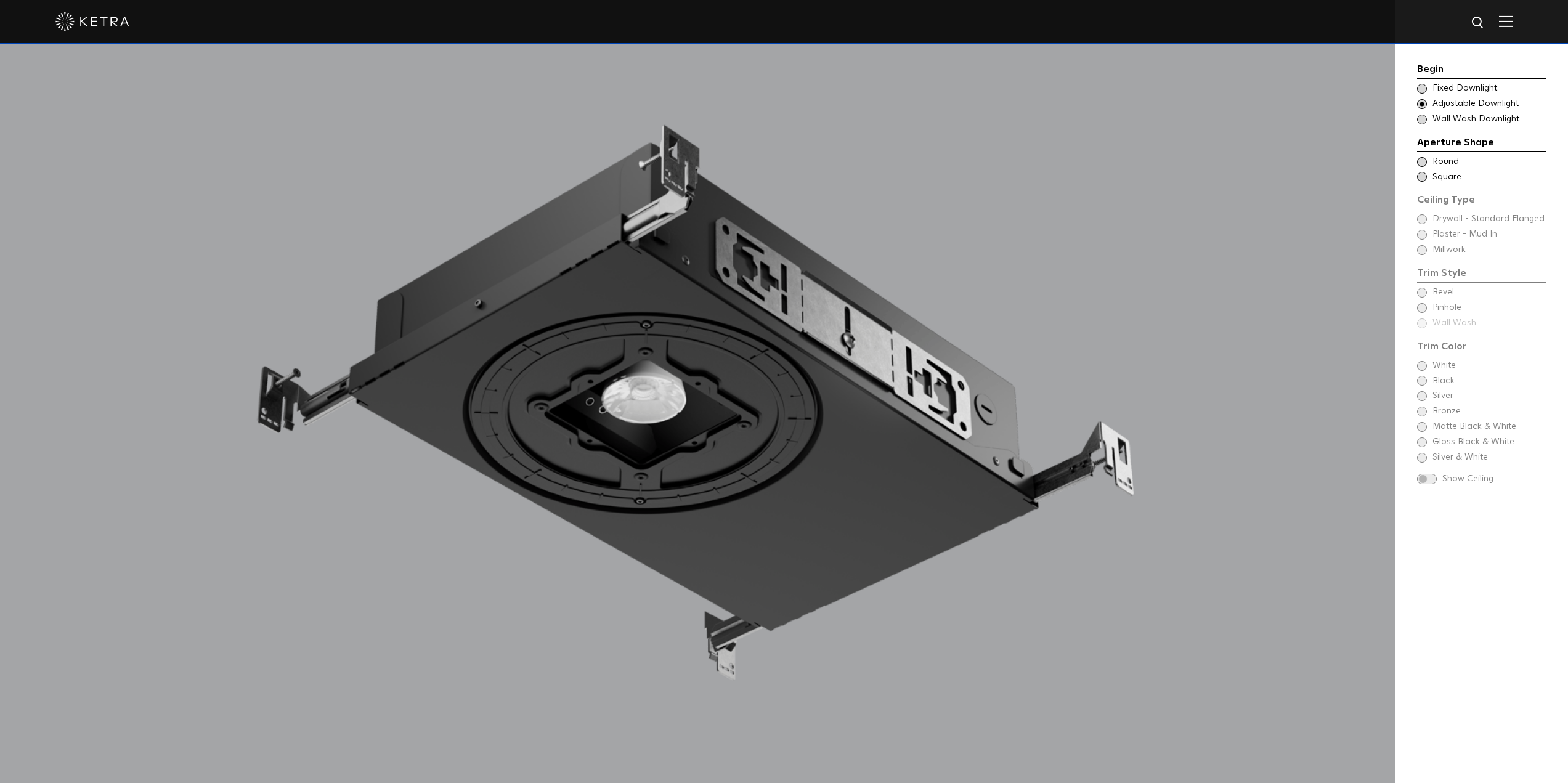
click at [1422, 82] on div "Choose Aperture Shape Fixed Downlight" at bounding box center [1481, 88] width 129 height 12
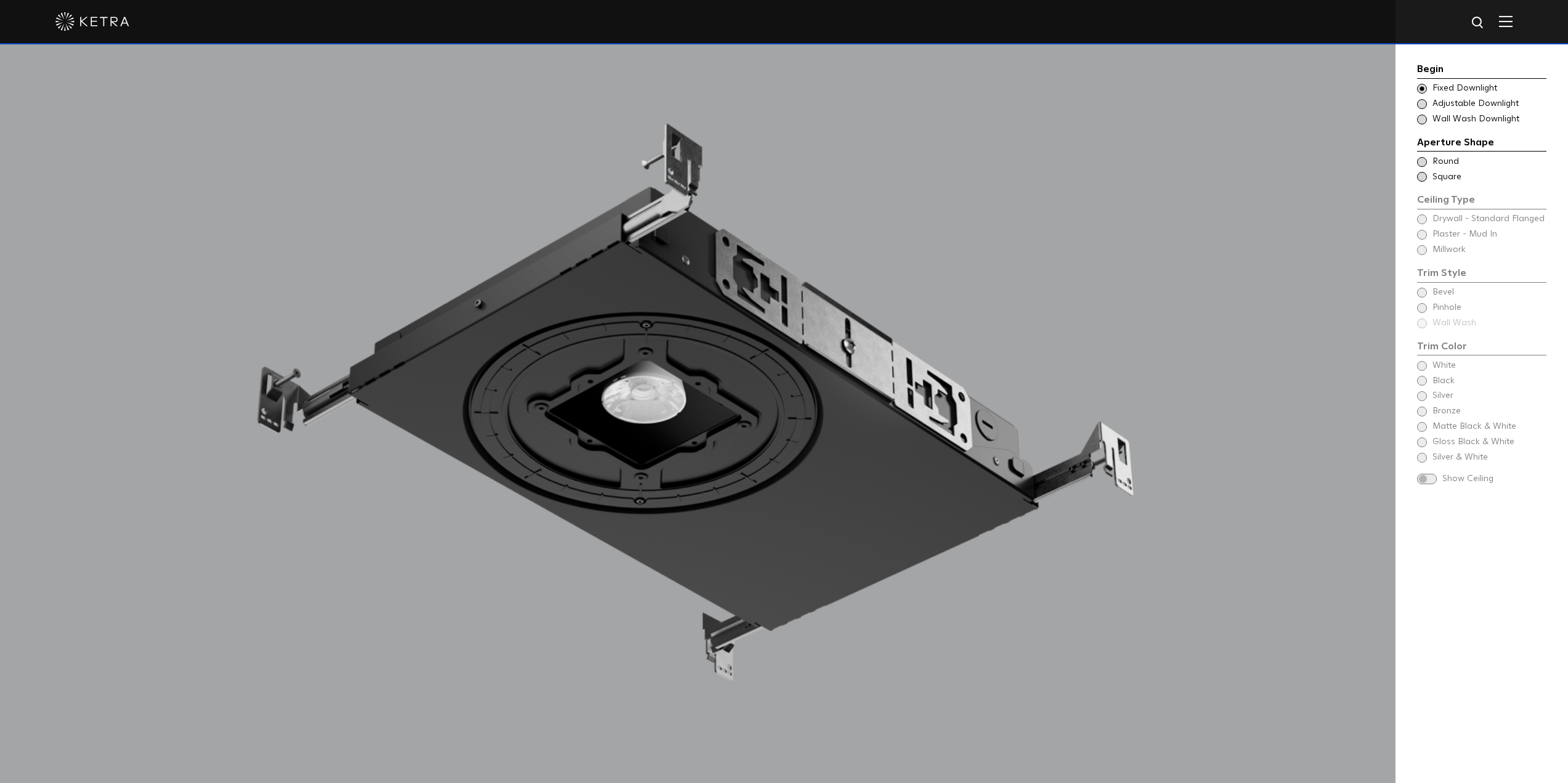
click at [1422, 160] on span at bounding box center [1421, 162] width 10 height 10
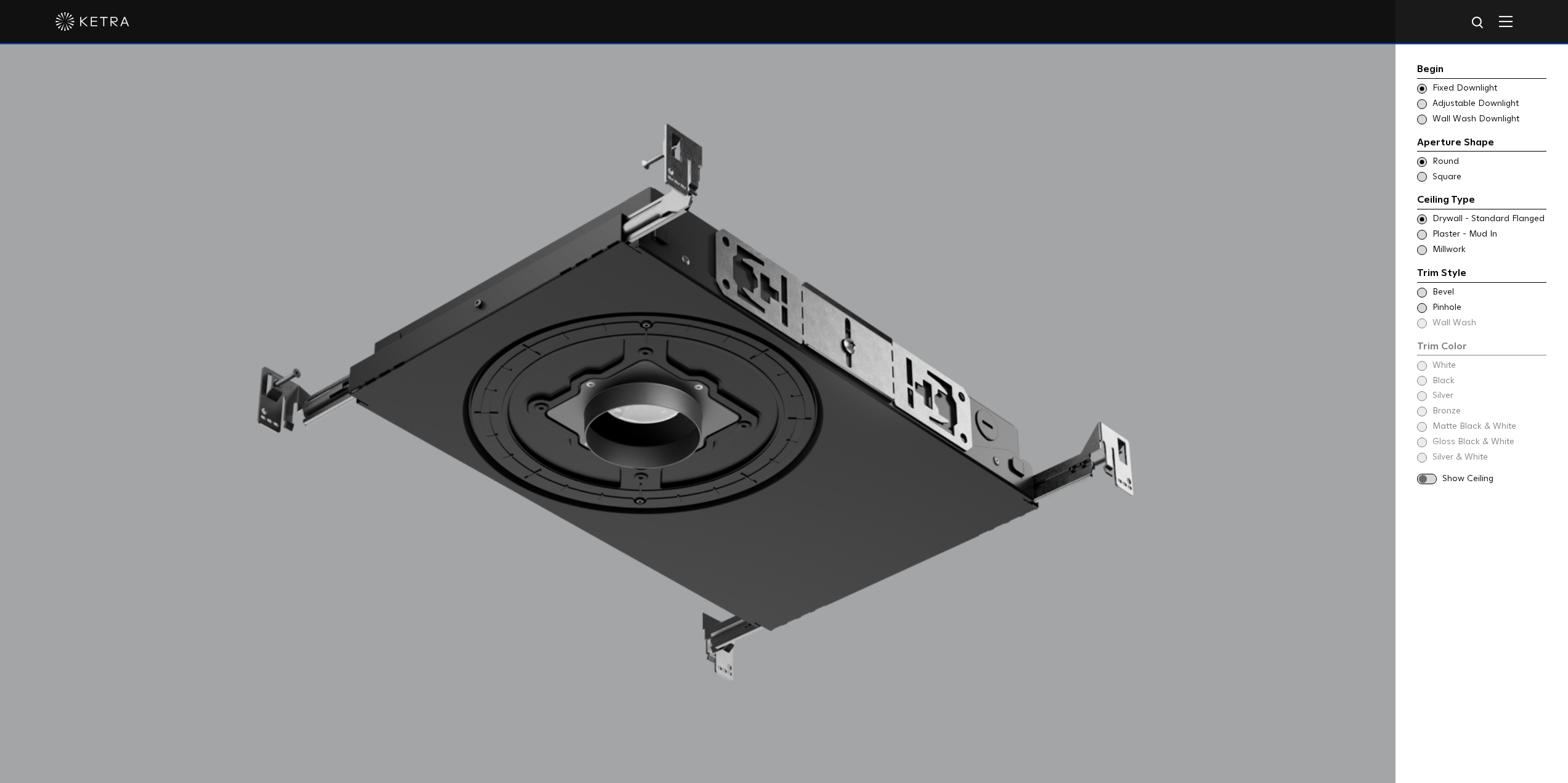
click at [1421, 293] on span at bounding box center [1421, 292] width 10 height 10
click at [1431, 477] on span at bounding box center [1426, 479] width 20 height 10
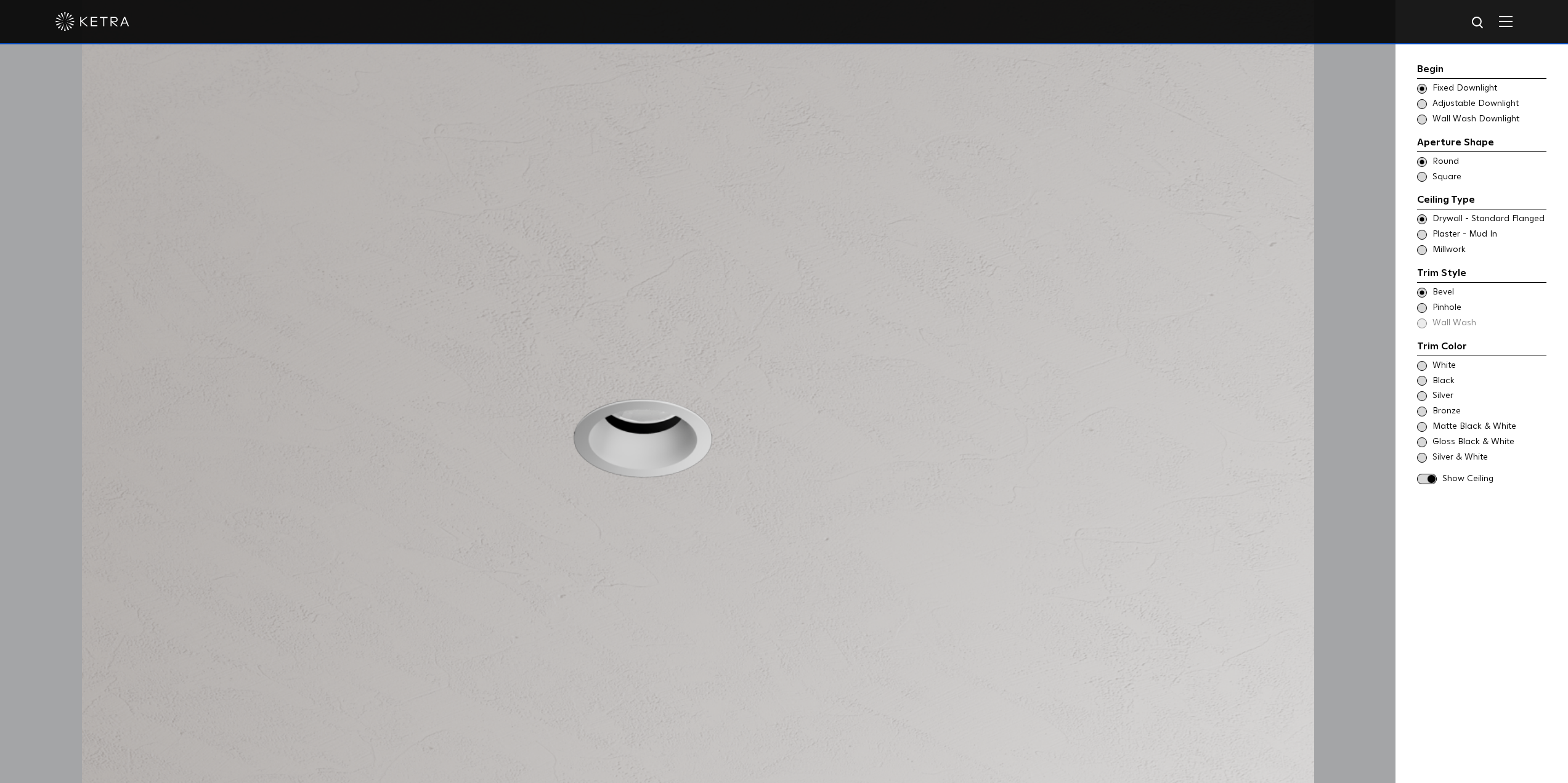
click at [1422, 250] on span at bounding box center [1421, 249] width 10 height 10
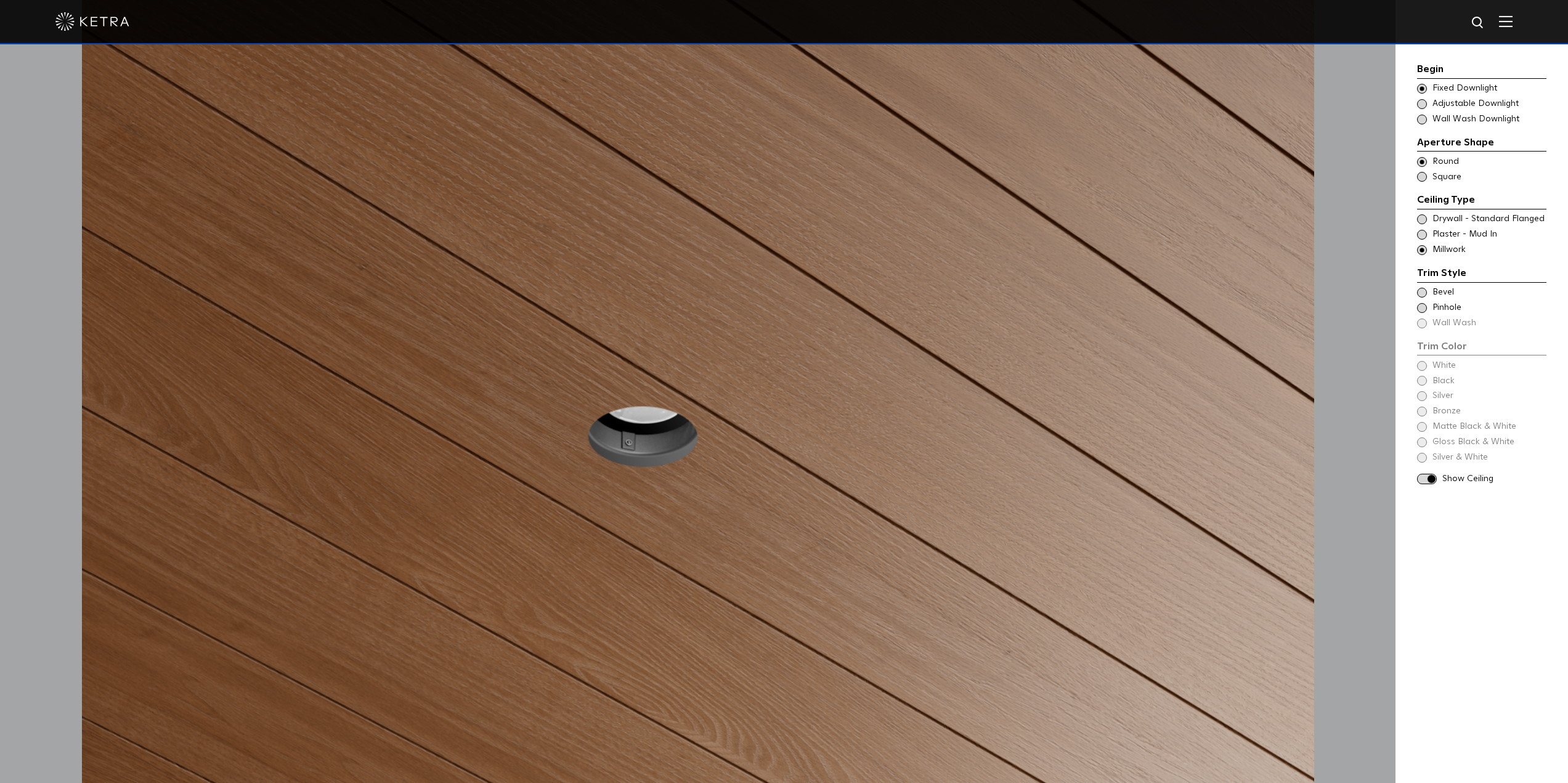
click at [1423, 294] on span at bounding box center [1421, 292] width 10 height 10
click at [1422, 411] on span at bounding box center [1421, 411] width 10 height 10
click at [1422, 307] on span at bounding box center [1421, 308] width 10 height 10
click at [1422, 294] on span at bounding box center [1421, 292] width 10 height 10
click at [1422, 234] on span at bounding box center [1421, 234] width 10 height 10
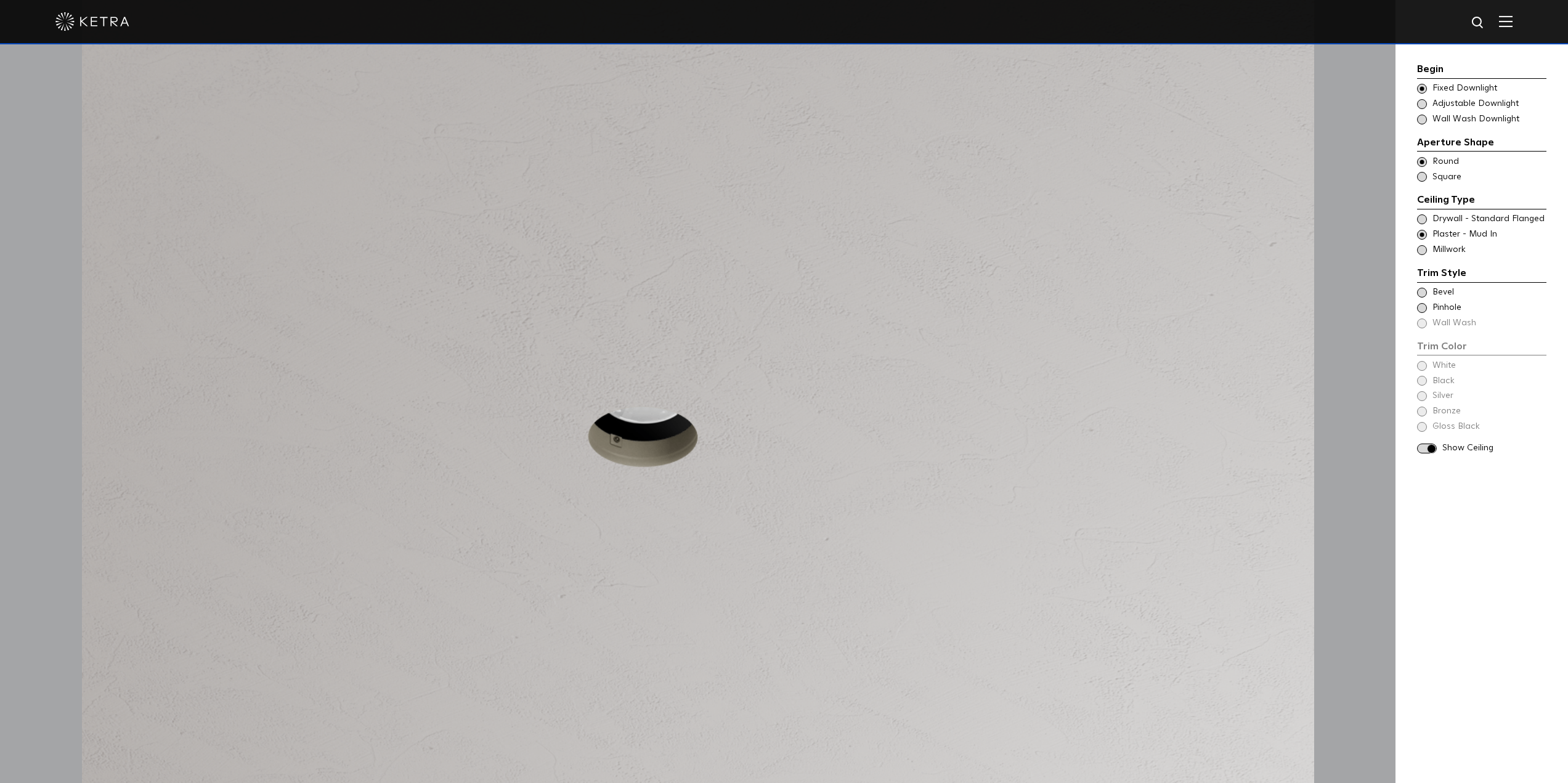
click at [1421, 248] on span at bounding box center [1421, 249] width 10 height 10
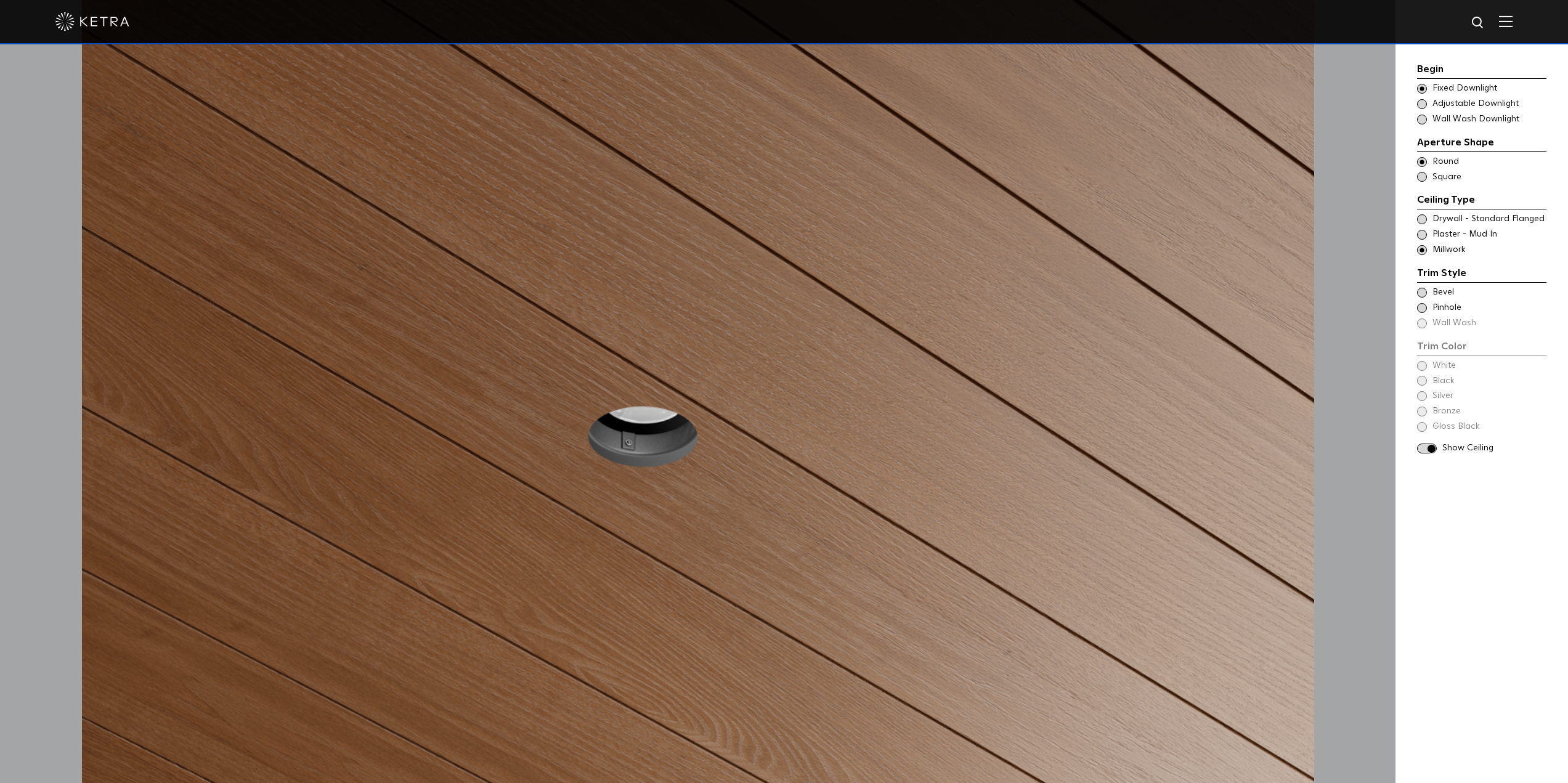
click at [1423, 293] on span at bounding box center [1421, 292] width 10 height 10
click at [1421, 218] on span at bounding box center [1421, 219] width 10 height 10
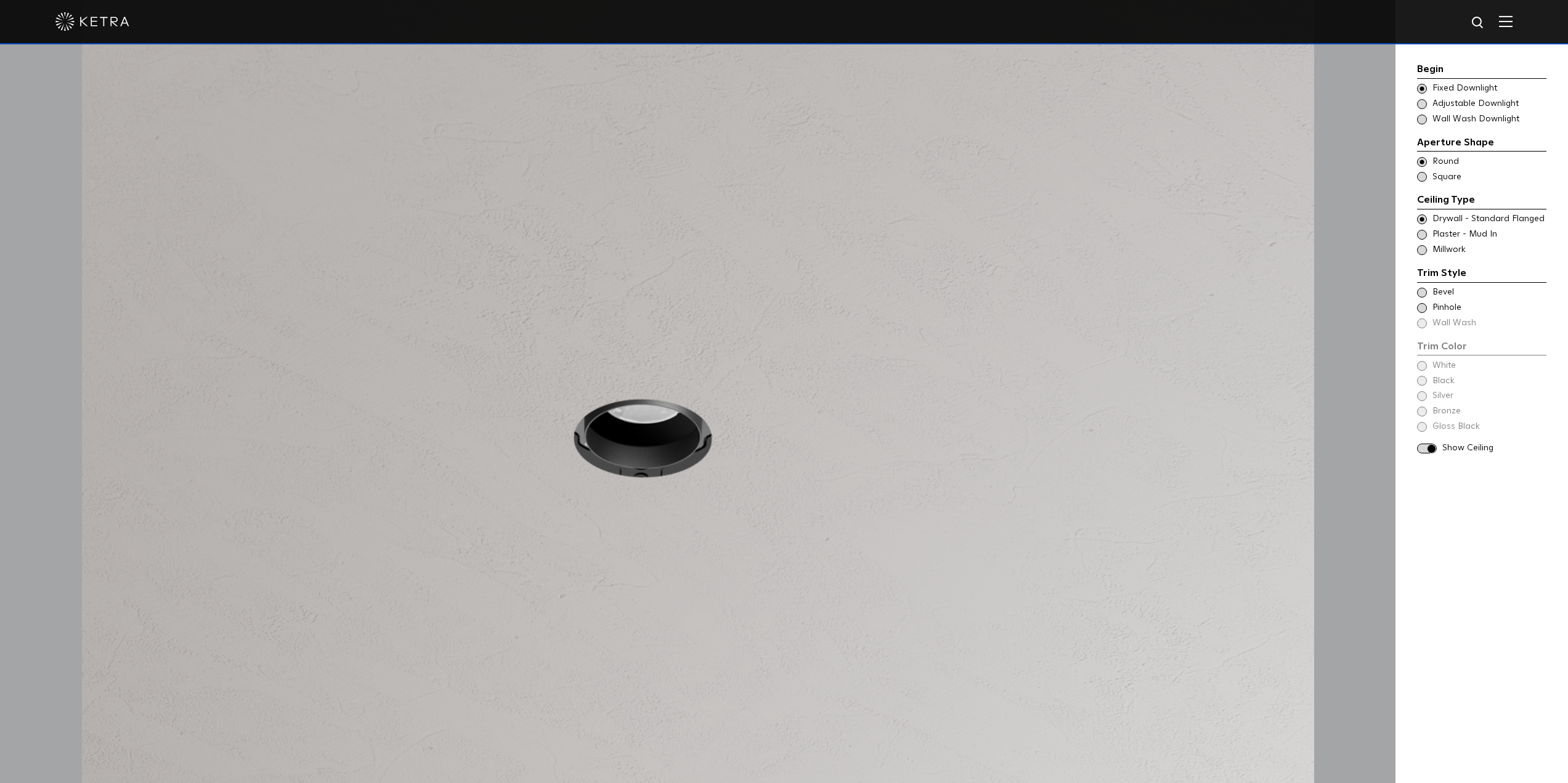
click at [1419, 291] on span at bounding box center [1421, 292] width 10 height 10
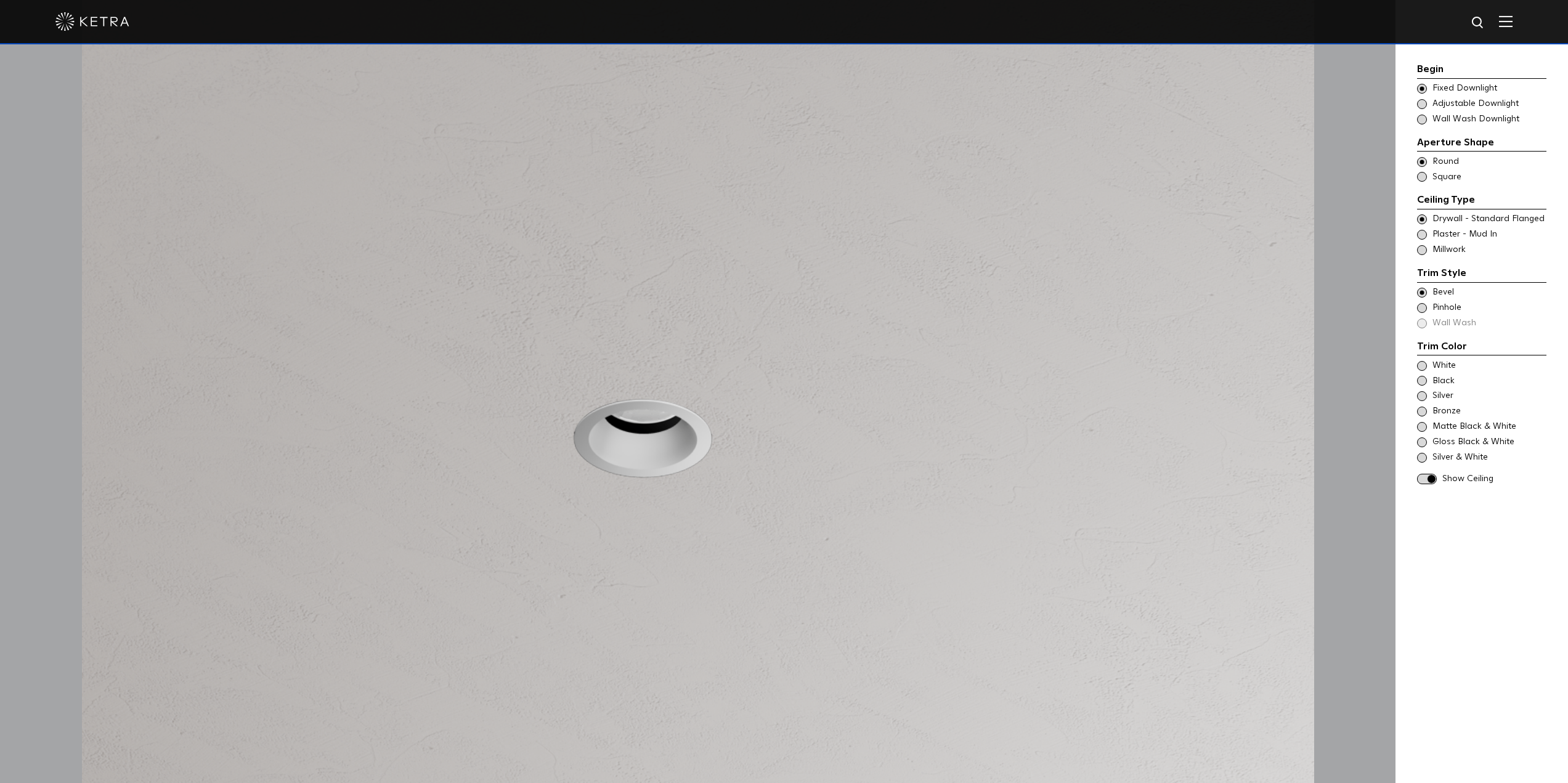
click at [1422, 176] on span at bounding box center [1421, 177] width 10 height 10
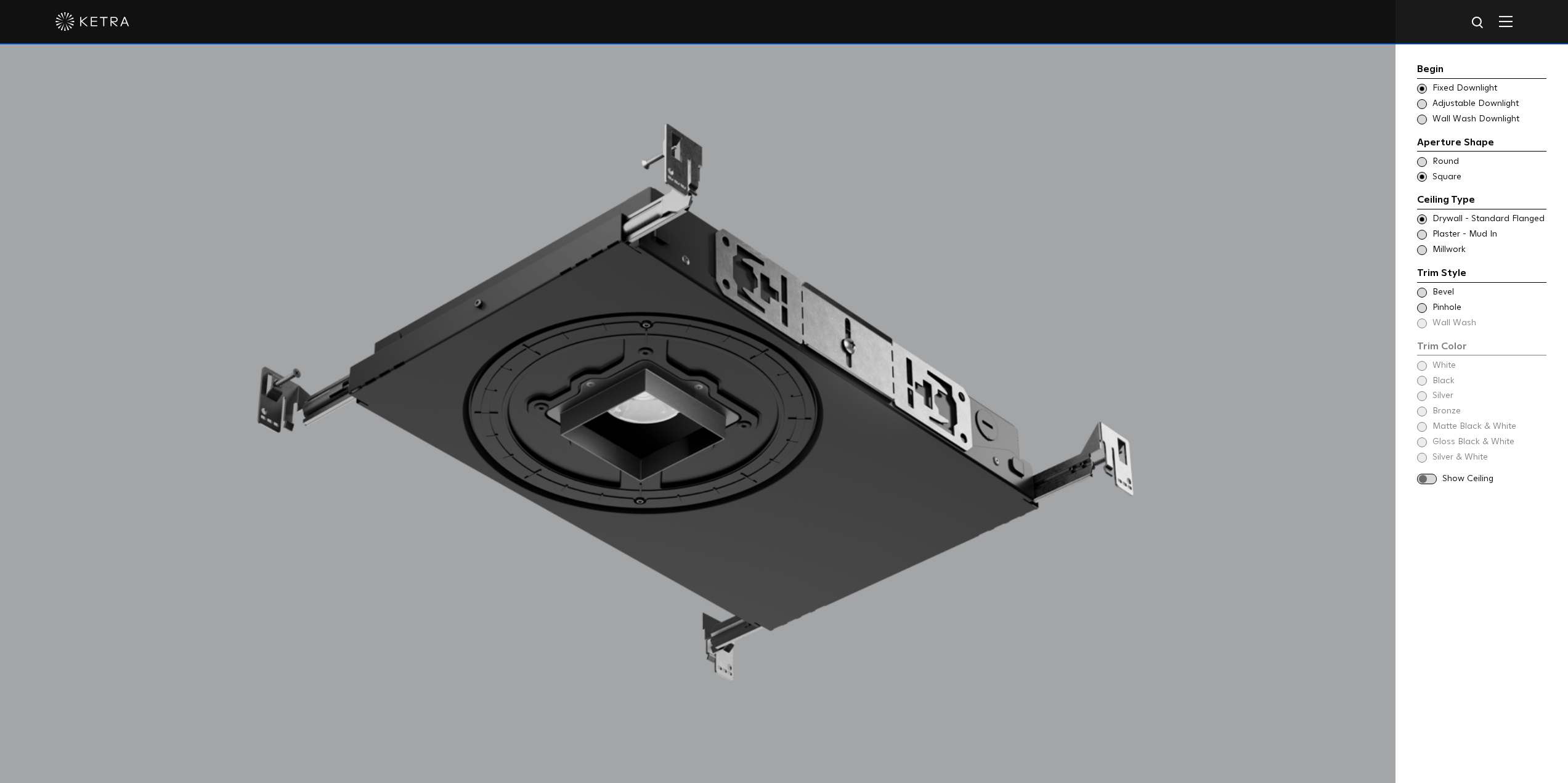
click at [1424, 290] on span at bounding box center [1421, 292] width 10 height 10
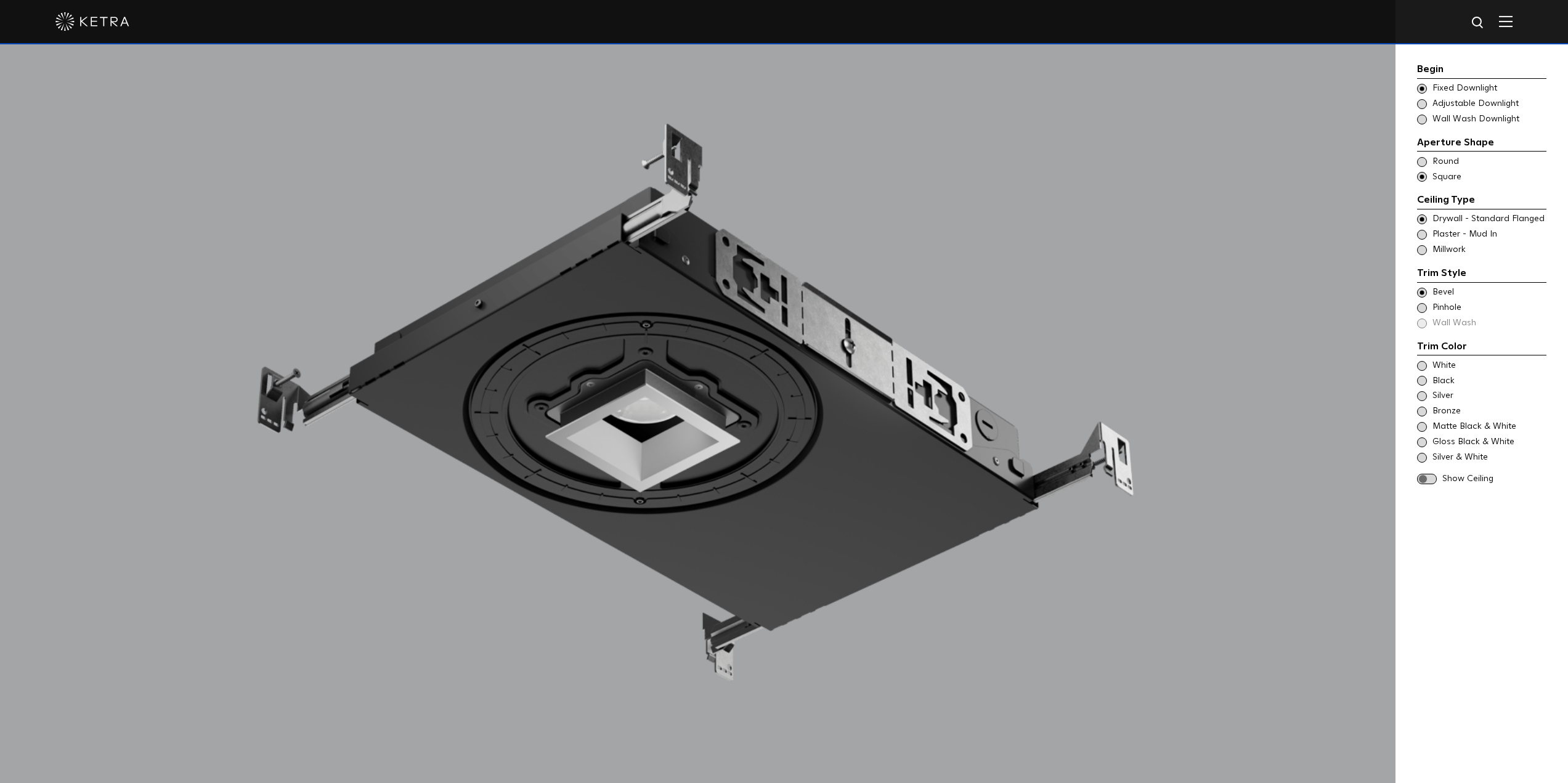
click at [1432, 476] on span at bounding box center [1426, 479] width 20 height 10
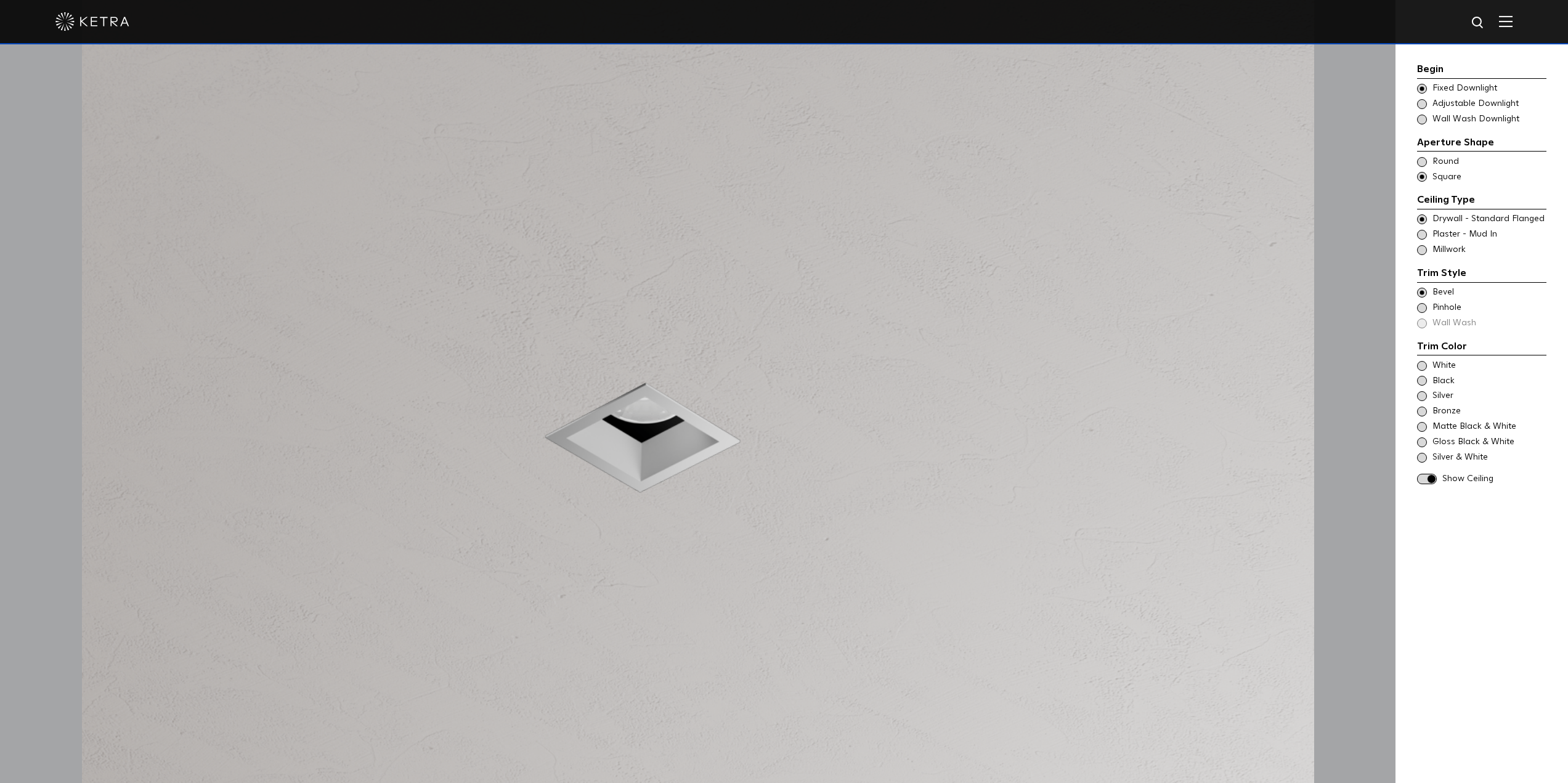
click at [1422, 366] on span at bounding box center [1421, 366] width 10 height 10
click at [1424, 381] on span at bounding box center [1421, 381] width 10 height 10
click at [1422, 396] on span at bounding box center [1421, 395] width 10 height 10
click at [1421, 411] on span at bounding box center [1421, 411] width 10 height 10
click at [1420, 426] on span at bounding box center [1421, 426] width 10 height 10
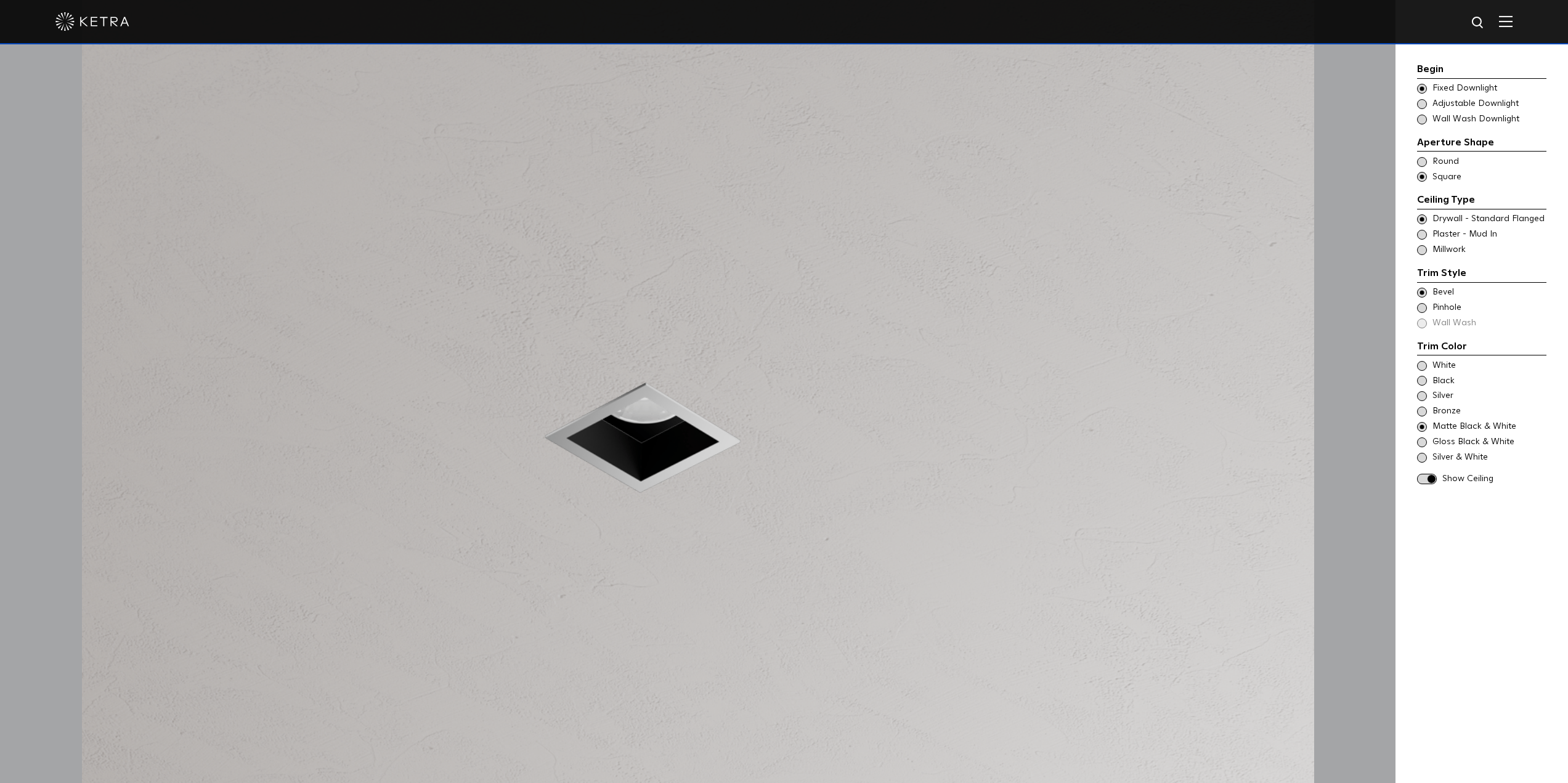
click at [1422, 439] on span at bounding box center [1421, 442] width 10 height 10
click at [1425, 456] on span at bounding box center [1421, 458] width 10 height 10
click at [1420, 364] on span at bounding box center [1421, 366] width 10 height 10
